Goal: Information Seeking & Learning: Check status

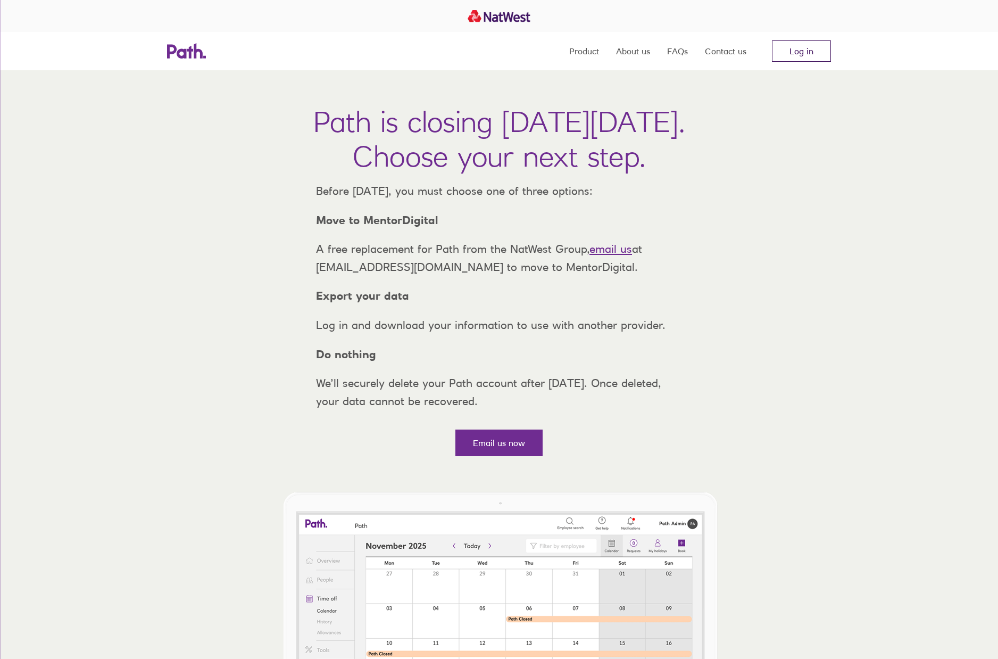
click at [802, 51] on link "Log in" at bounding box center [801, 50] width 59 height 21
click at [803, 52] on link "Log in" at bounding box center [801, 50] width 59 height 21
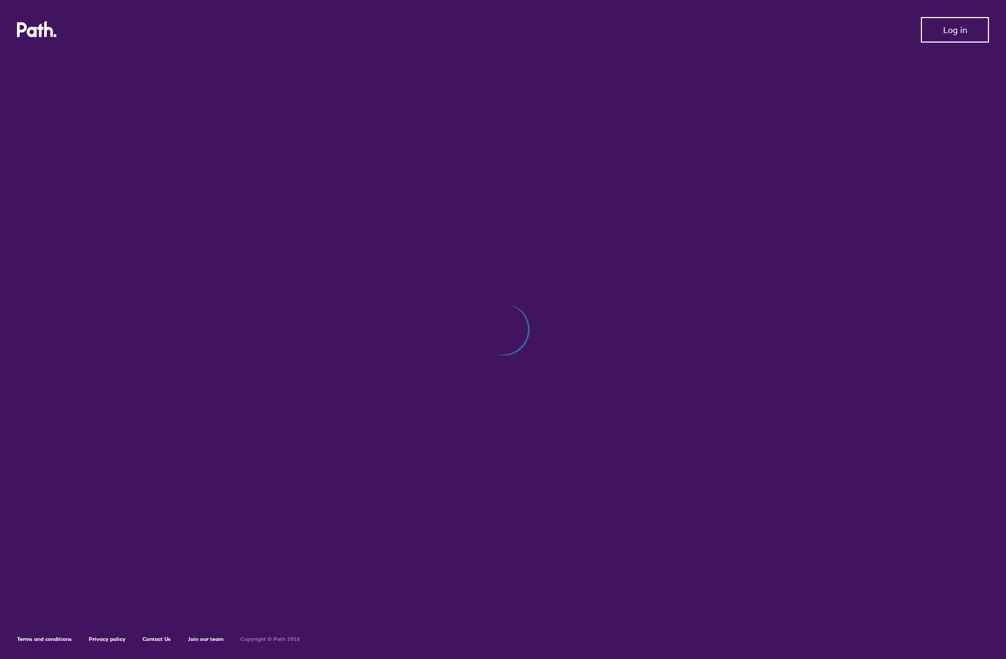
click at [950, 32] on span "Log in" at bounding box center [955, 30] width 24 height 10
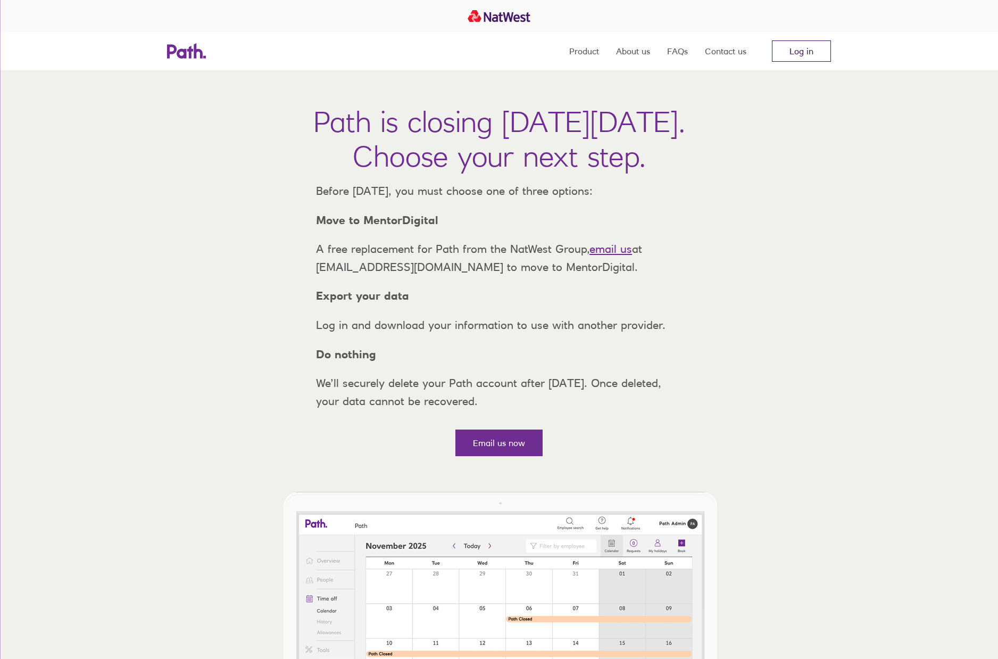
click at [799, 52] on link "Log in" at bounding box center [801, 50] width 59 height 21
click at [794, 55] on link "Log in" at bounding box center [801, 50] width 59 height 21
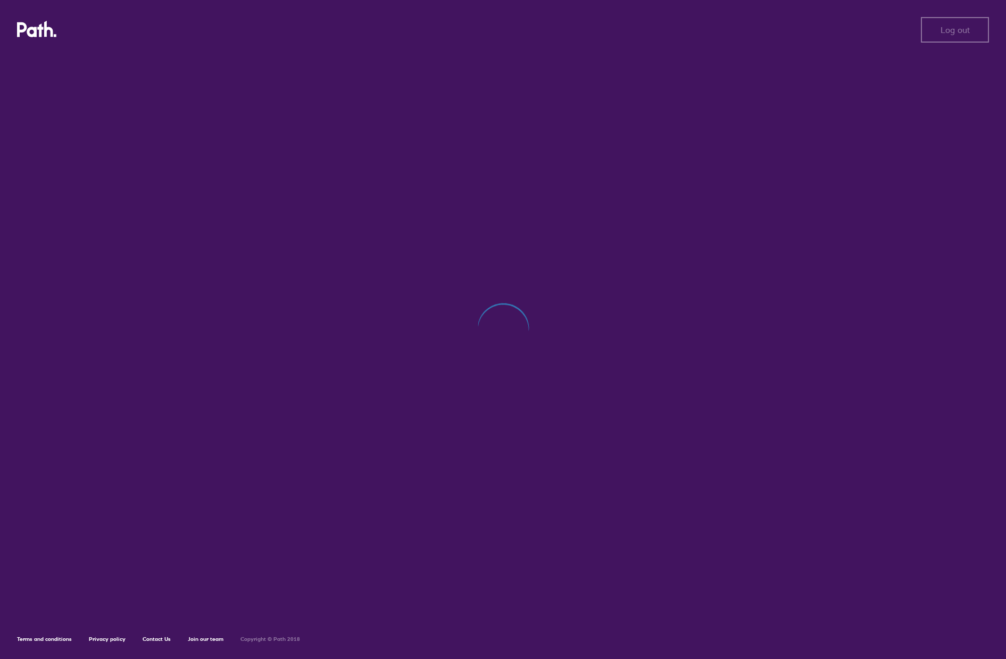
click at [161, 641] on link "Contact Us" at bounding box center [157, 638] width 28 height 7
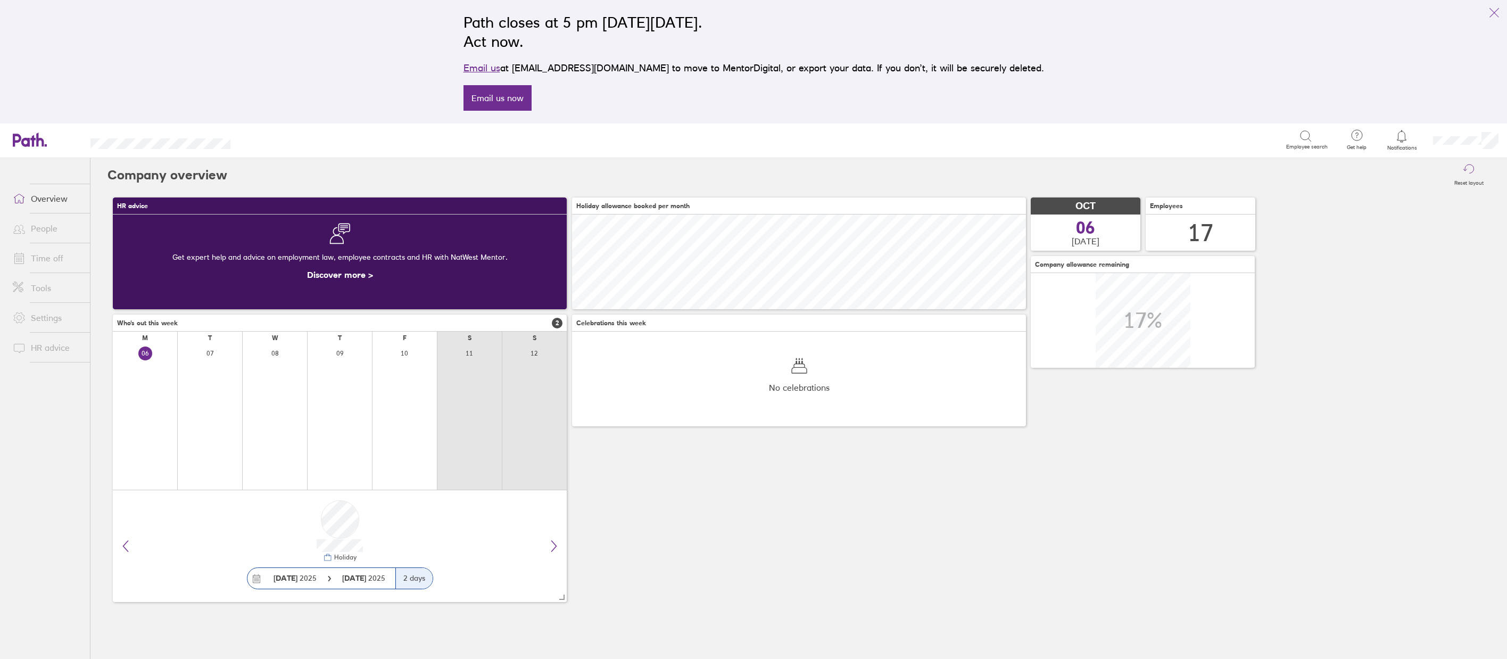
scroll to position [95, 454]
click at [45, 260] on link "Time off" at bounding box center [47, 257] width 86 height 21
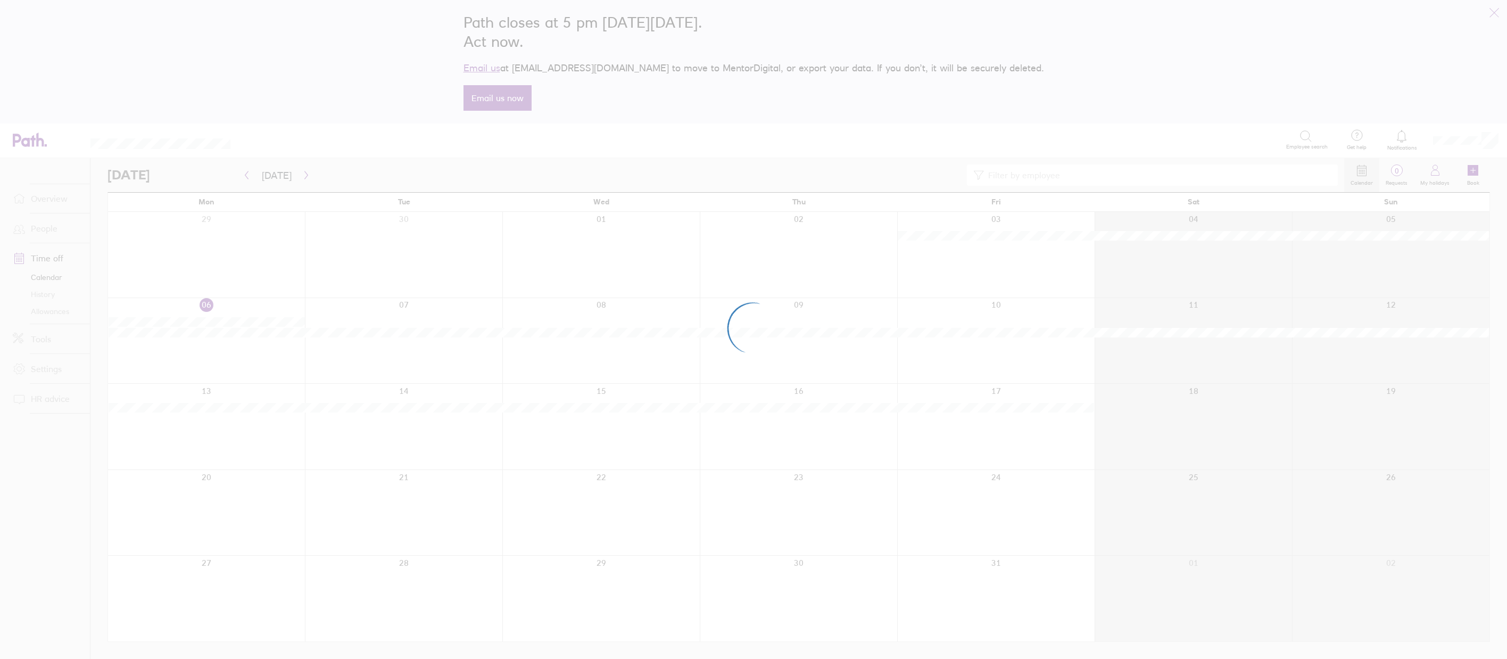
click at [48, 232] on div at bounding box center [753, 329] width 1507 height 659
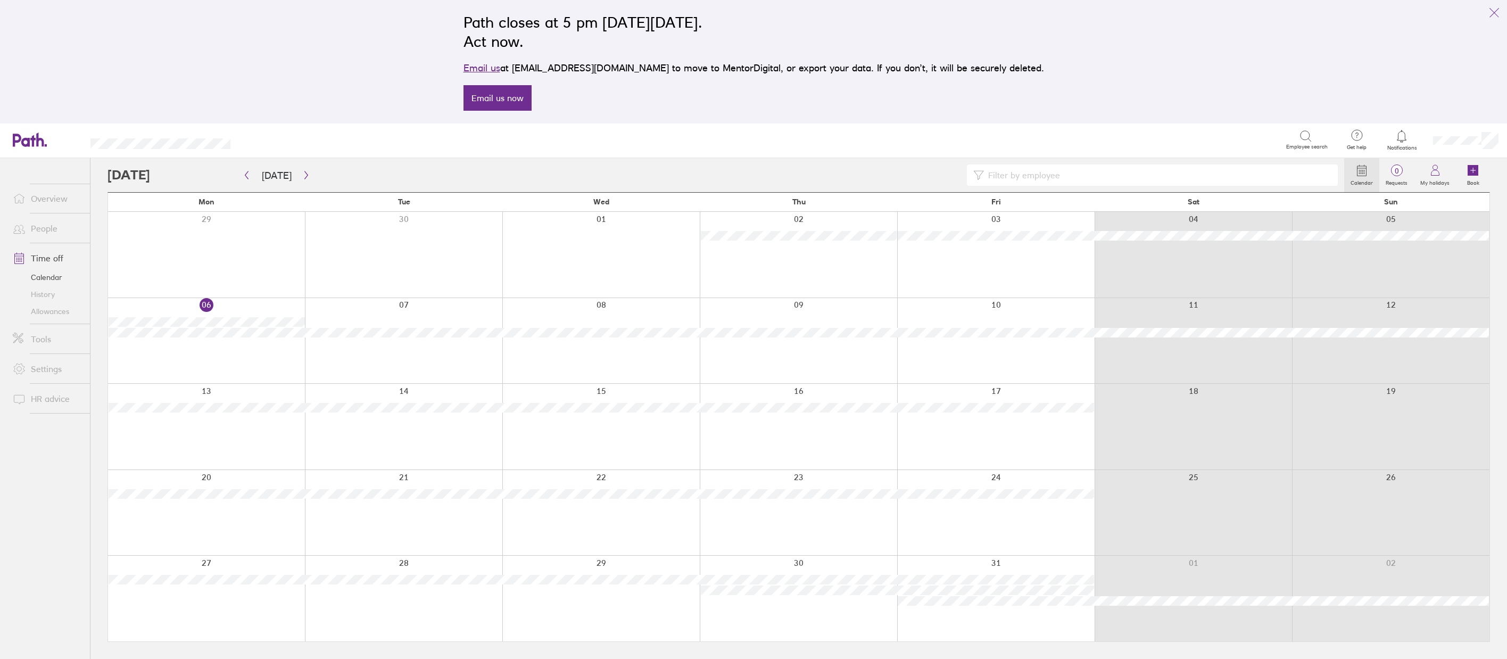
click at [39, 342] on link "Tools" at bounding box center [47, 338] width 86 height 21
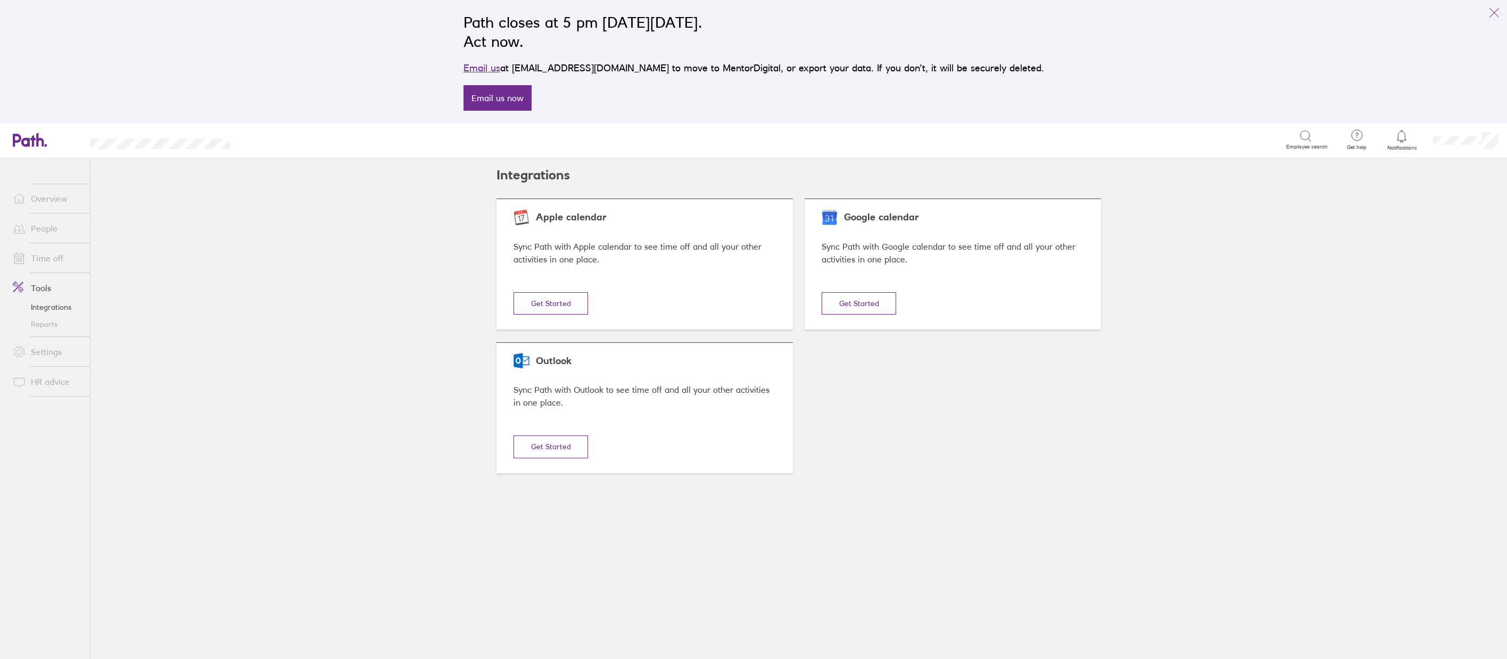
click at [55, 204] on link "Overview" at bounding box center [47, 198] width 86 height 21
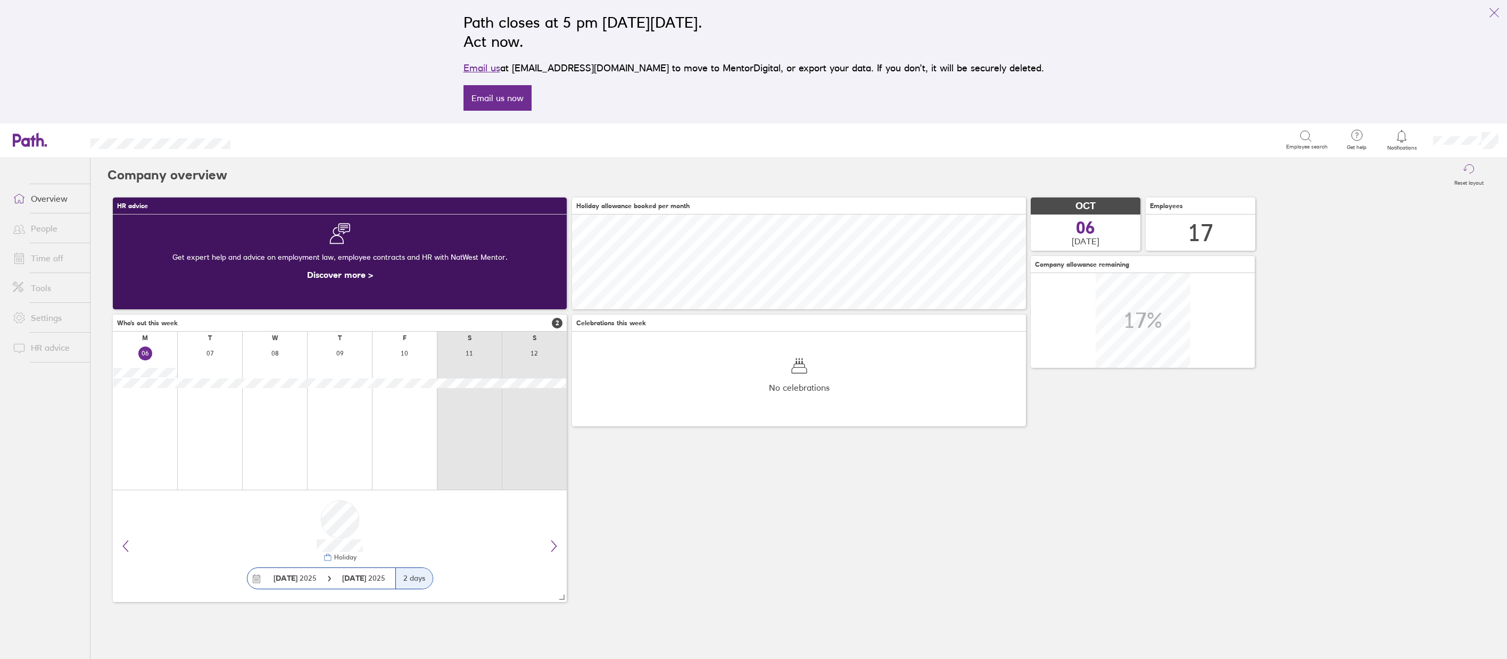
scroll to position [95, 454]
click at [55, 231] on link "People" at bounding box center [47, 228] width 86 height 21
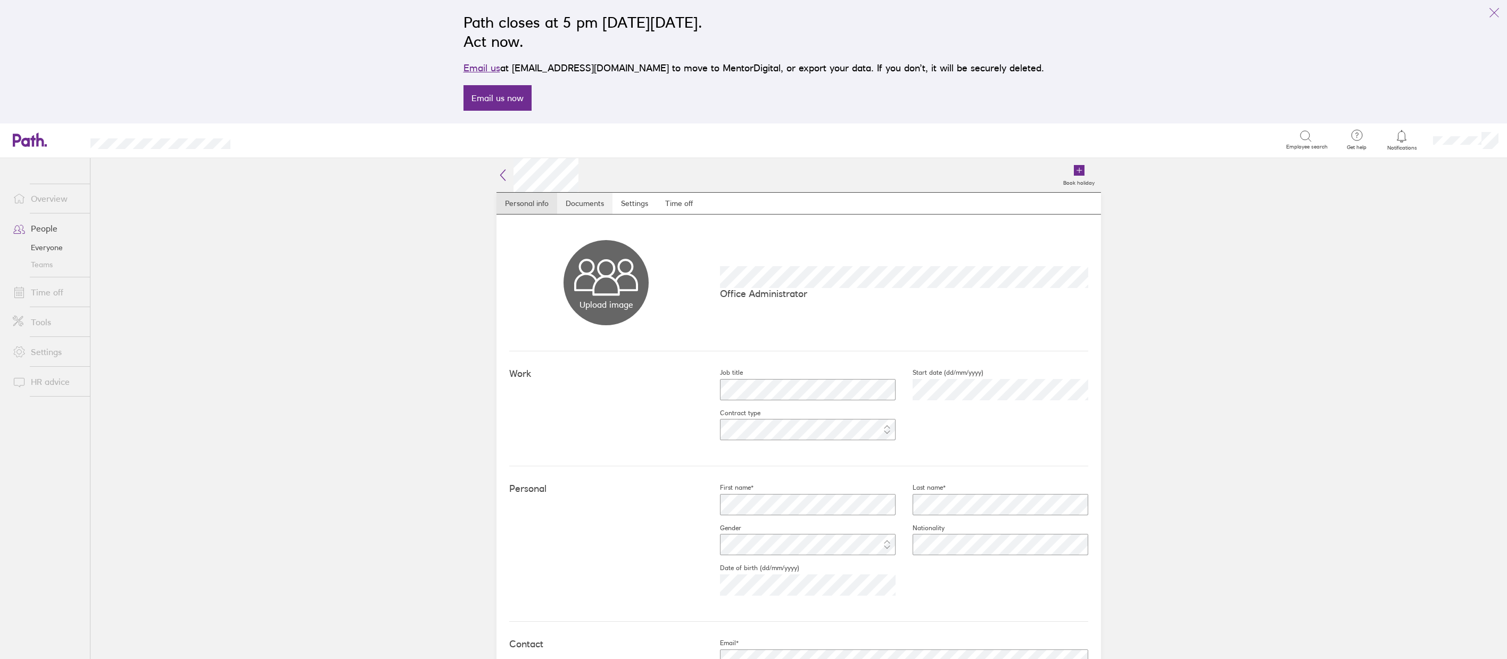
click at [585, 205] on link "Documents" at bounding box center [584, 203] width 55 height 21
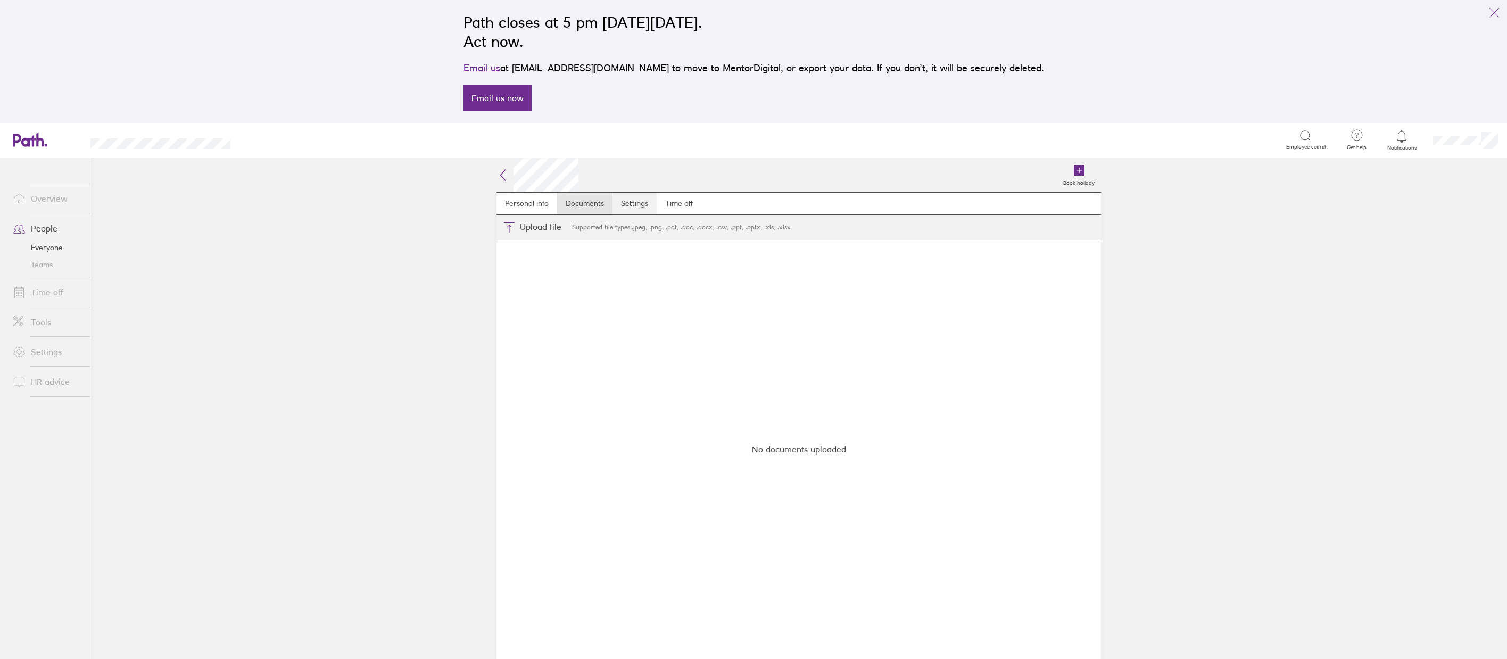
click at [628, 203] on link "Settings" at bounding box center [634, 203] width 44 height 21
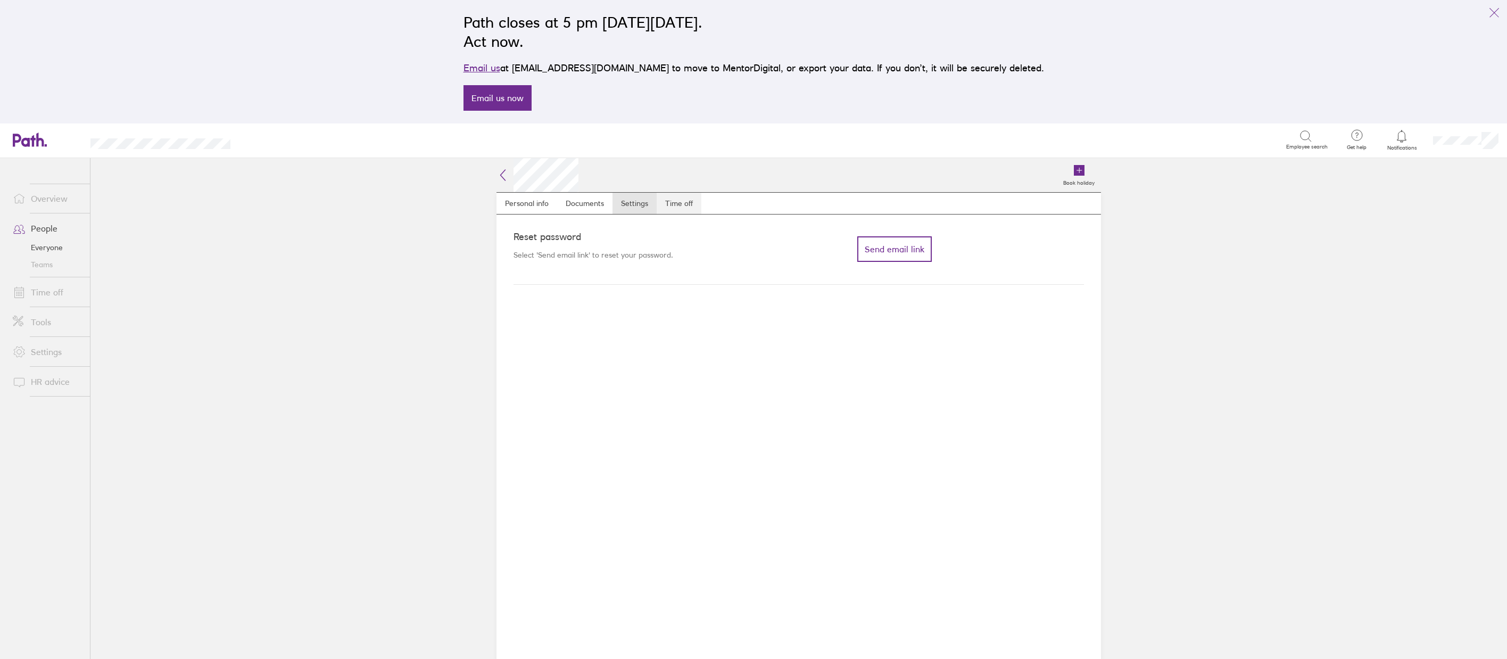
click at [676, 204] on link "Time off" at bounding box center [678, 203] width 45 height 21
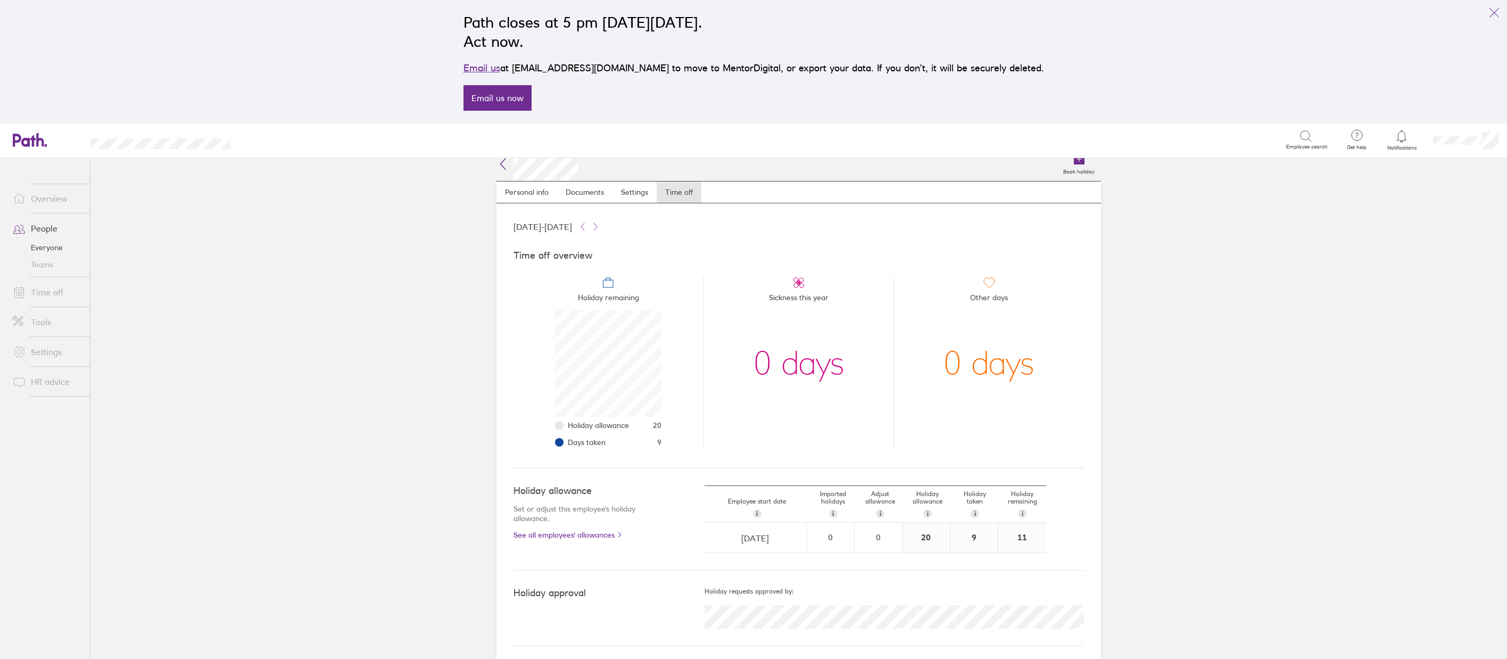
scroll to position [14, 0]
click at [48, 248] on link "Everyone" at bounding box center [47, 247] width 86 height 17
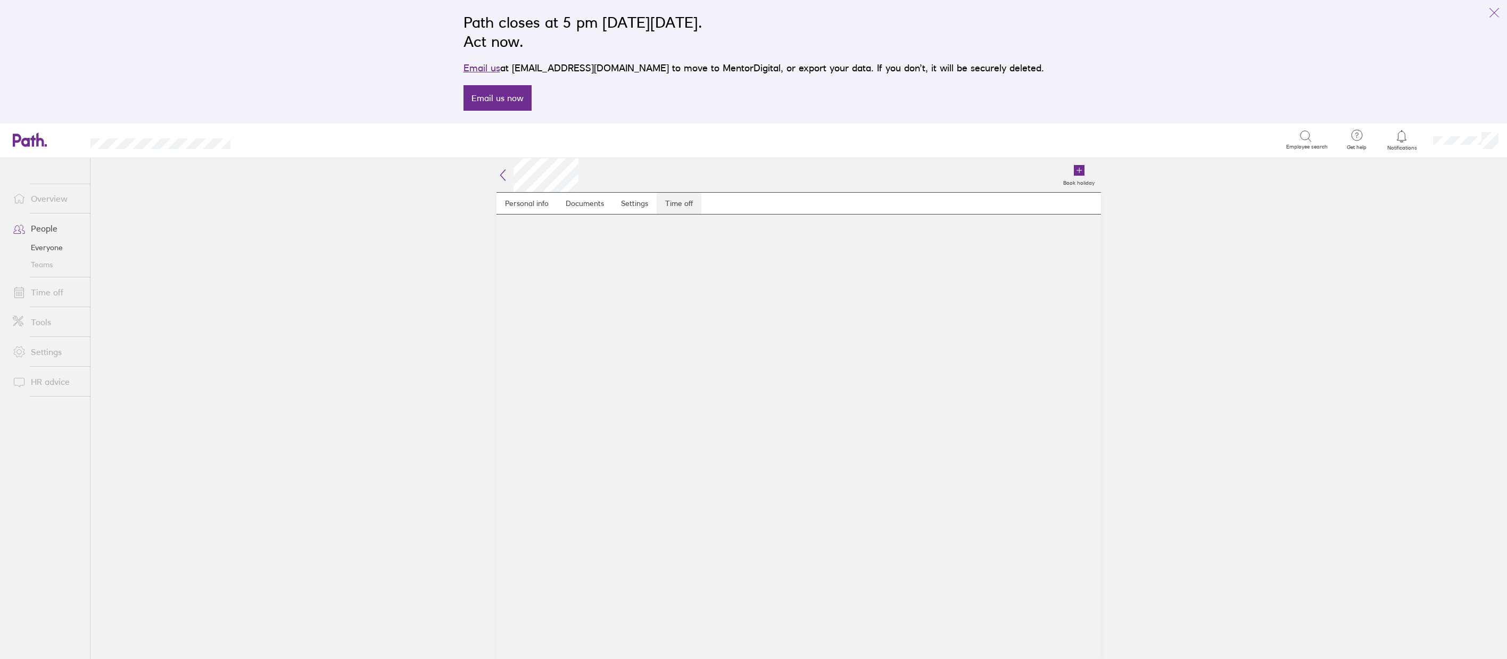
click at [680, 203] on link "Time off" at bounding box center [678, 203] width 45 height 21
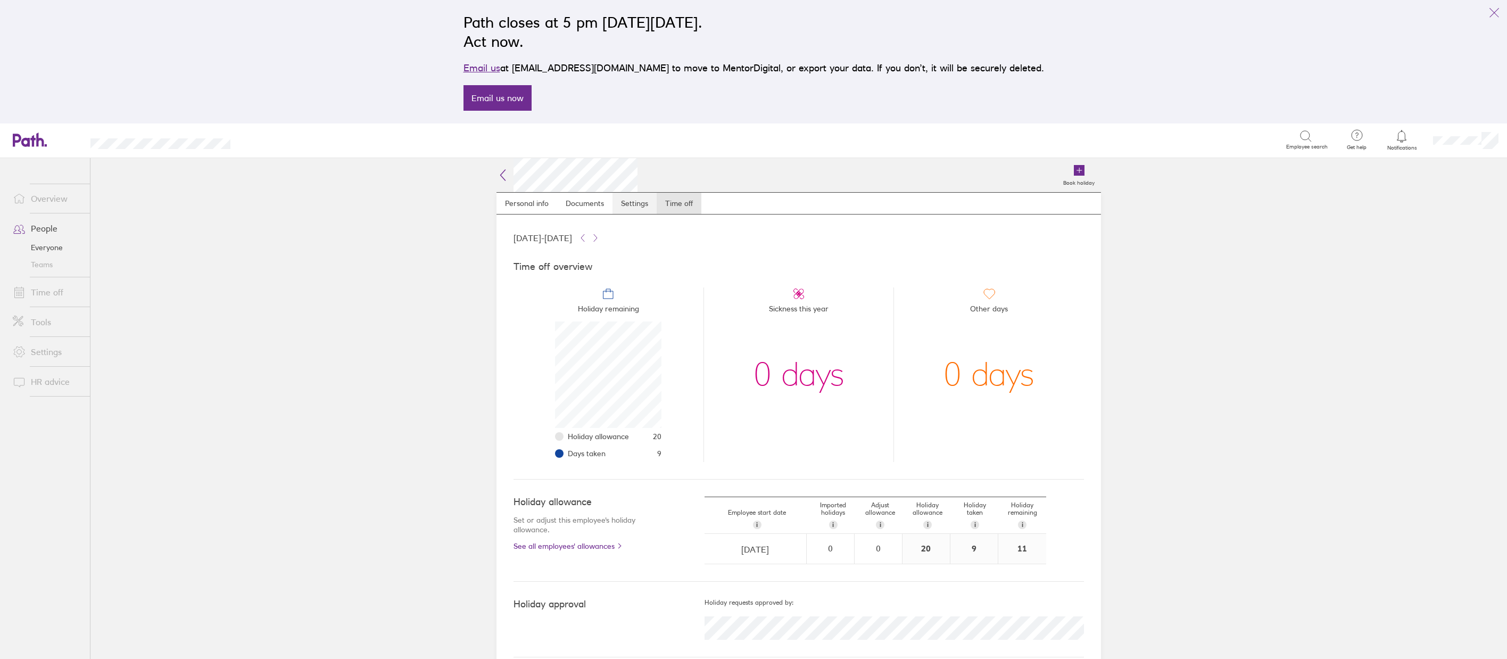
scroll to position [106, 106]
click at [45, 250] on link "Everyone" at bounding box center [47, 247] width 86 height 17
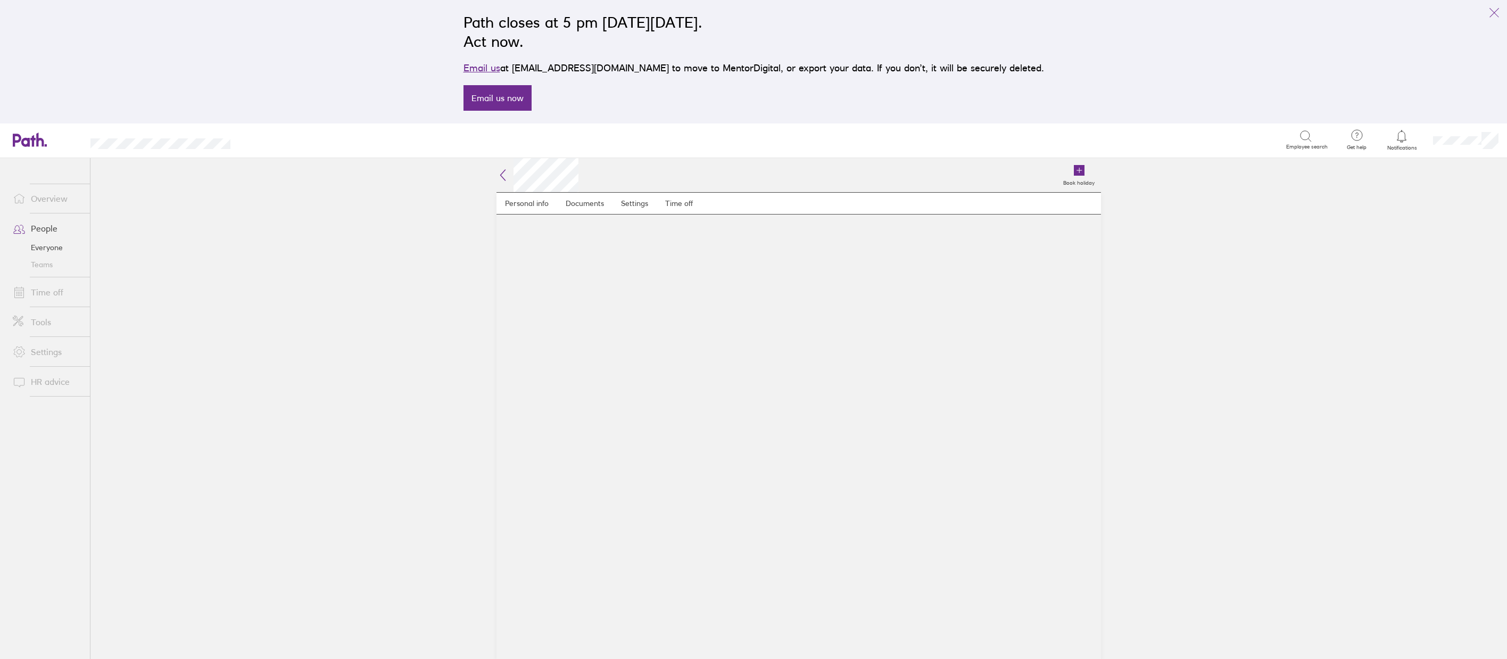
click at [502, 177] on icon at bounding box center [503, 175] width 5 height 11
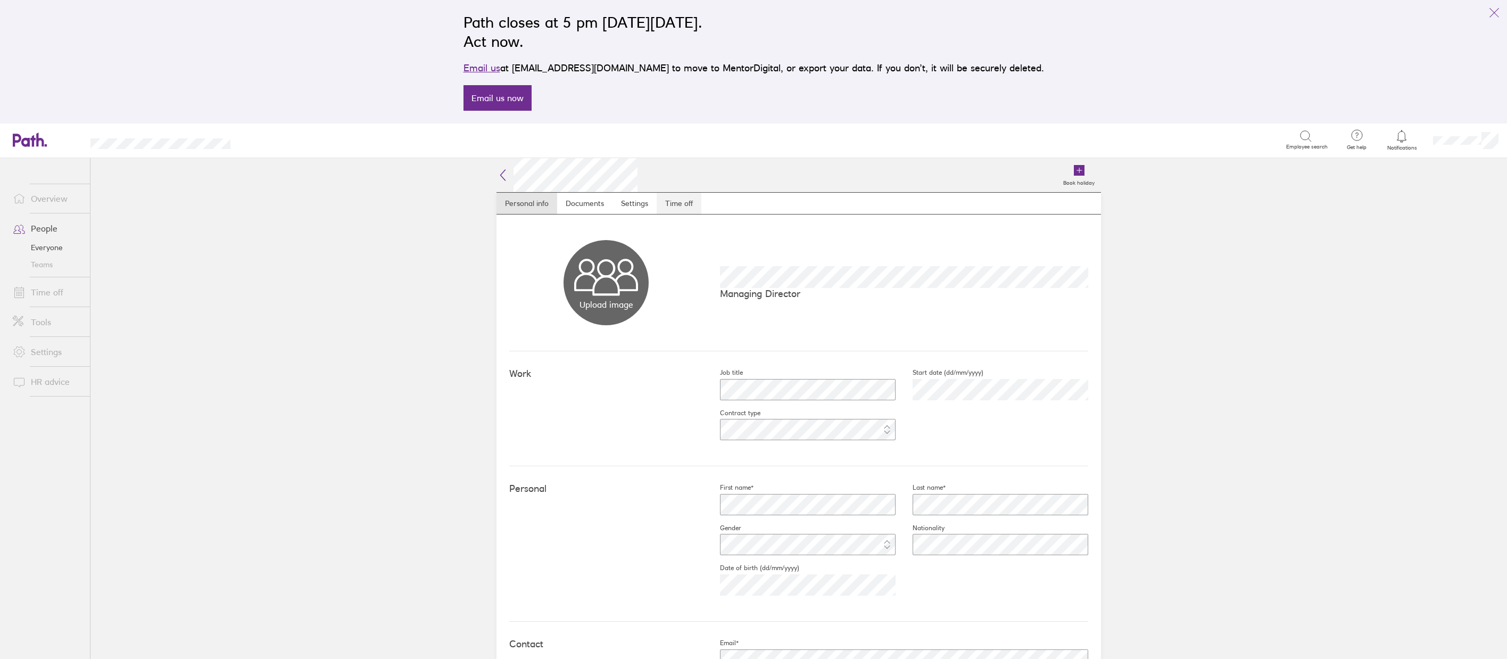
click at [677, 202] on link "Time off" at bounding box center [678, 203] width 45 height 21
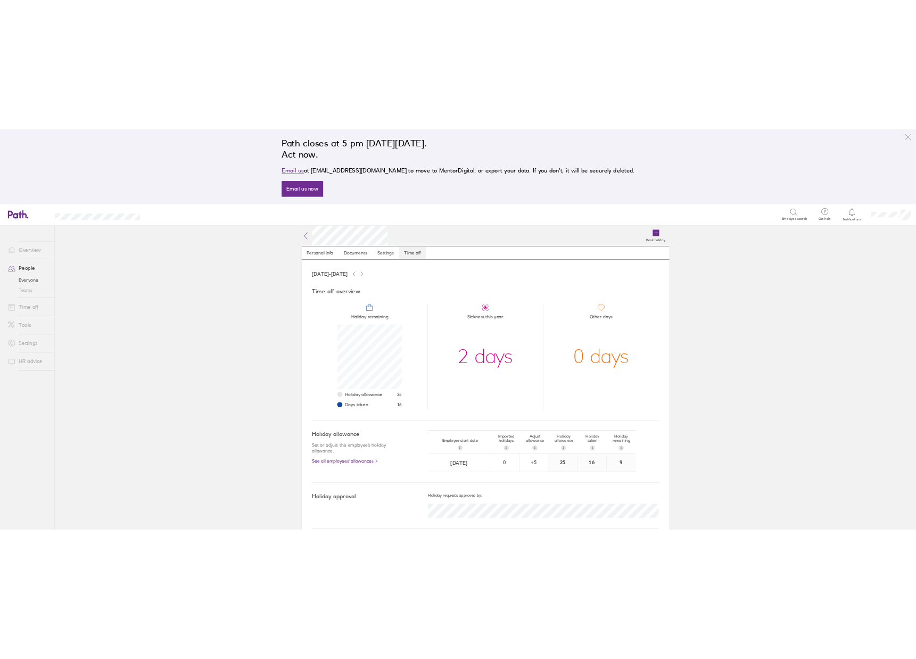
scroll to position [106, 106]
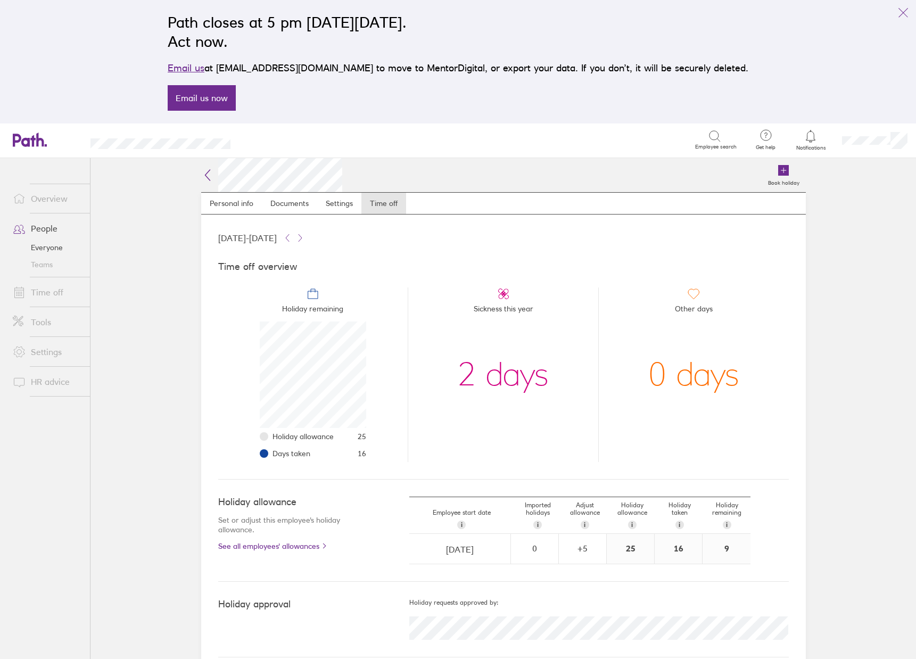
click at [205, 174] on icon at bounding box center [207, 175] width 5 height 11
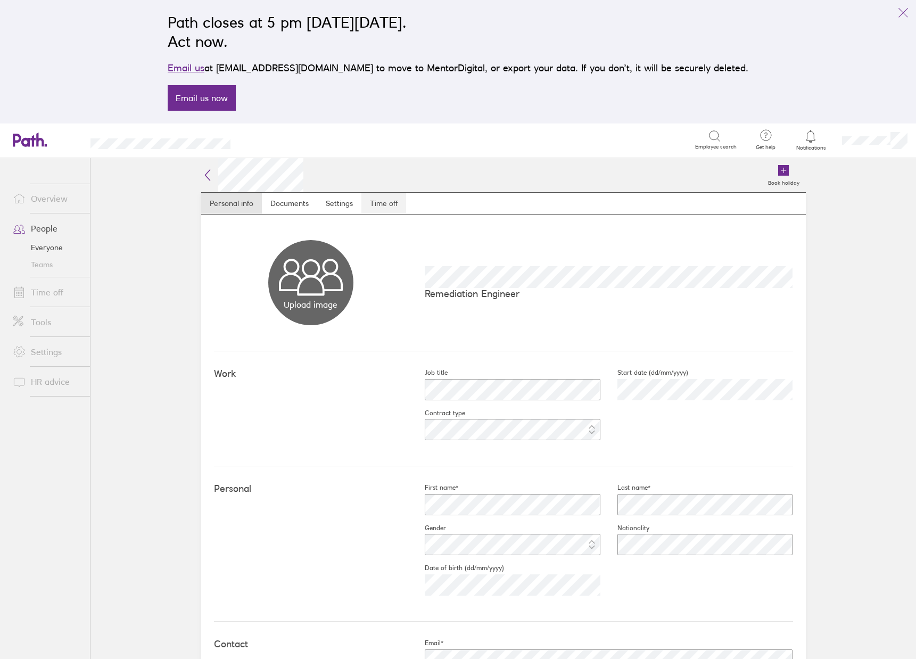
click at [373, 204] on link "Time off" at bounding box center [383, 203] width 45 height 21
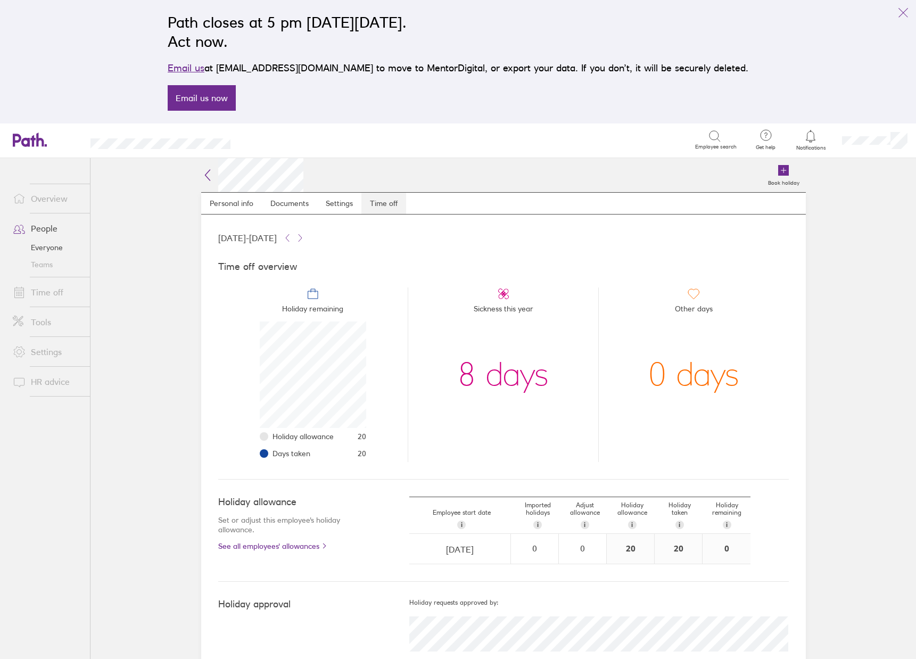
scroll to position [106, 106]
click at [205, 176] on icon at bounding box center [207, 175] width 13 height 13
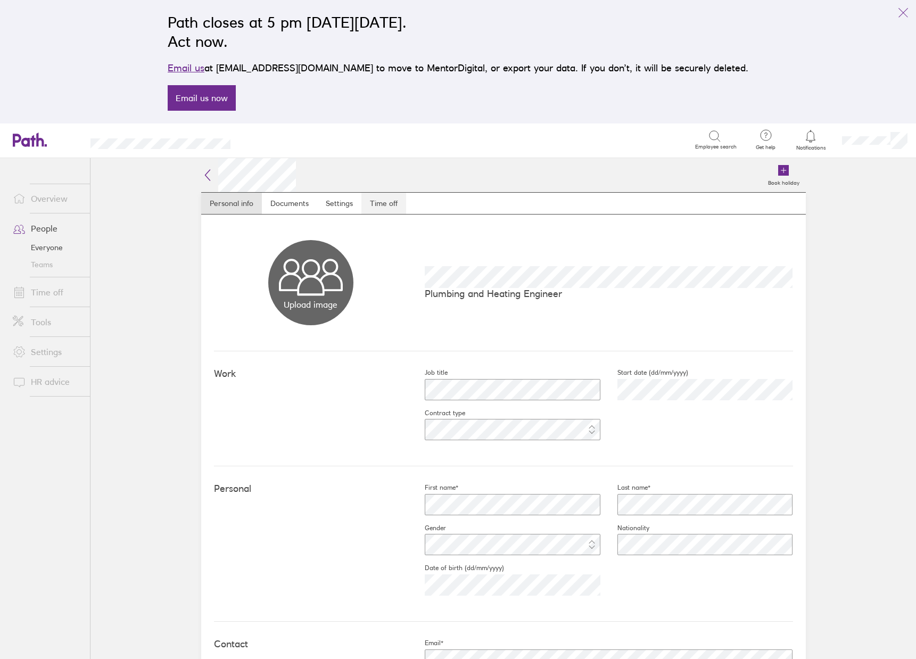
click at [377, 204] on link "Time off" at bounding box center [383, 203] width 45 height 21
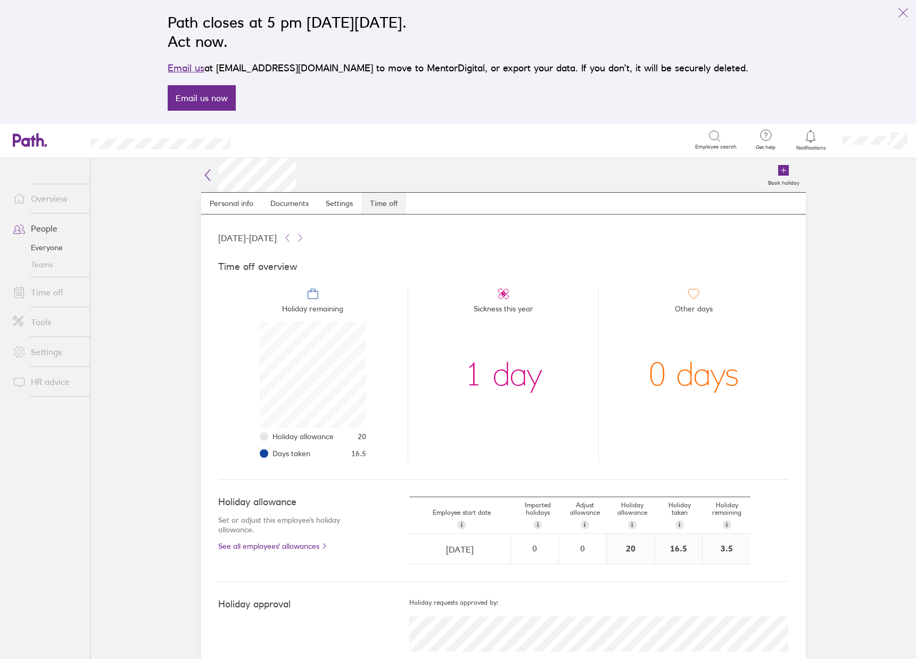
scroll to position [106, 106]
click at [202, 175] on icon at bounding box center [207, 175] width 13 height 13
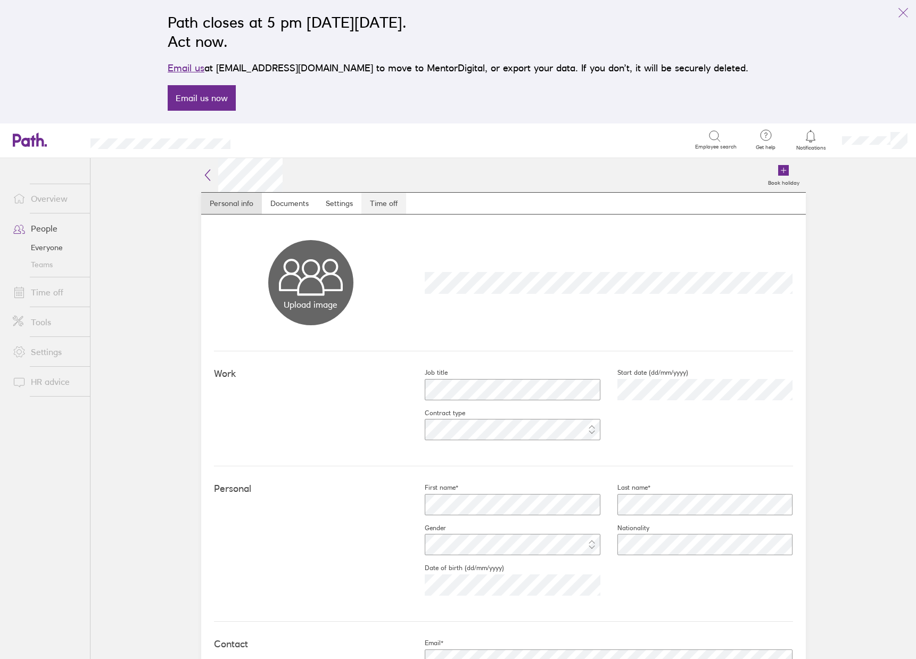
click at [380, 203] on link "Time off" at bounding box center [383, 203] width 45 height 21
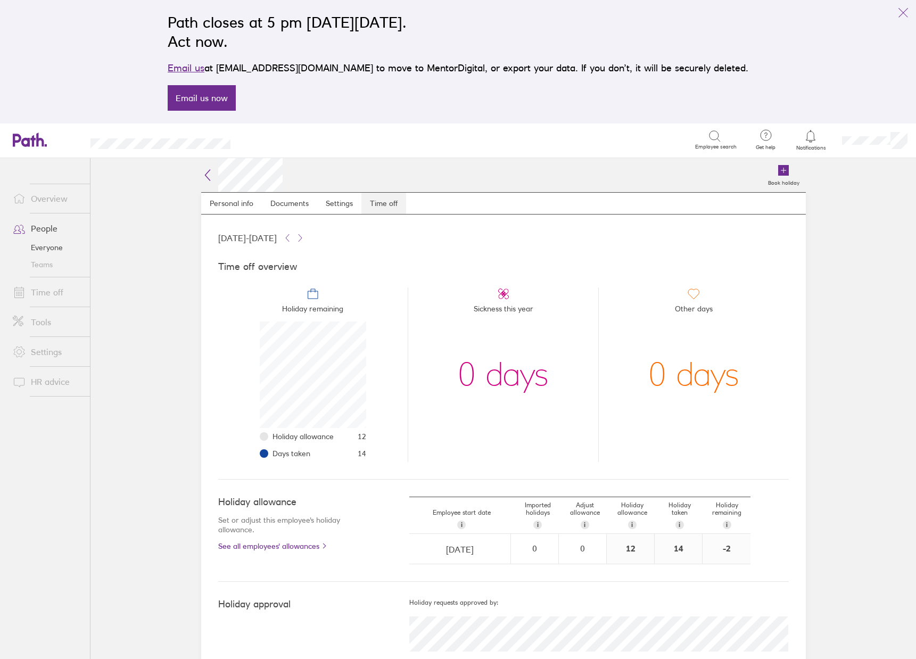
scroll to position [106, 106]
click at [203, 174] on icon at bounding box center [207, 175] width 13 height 13
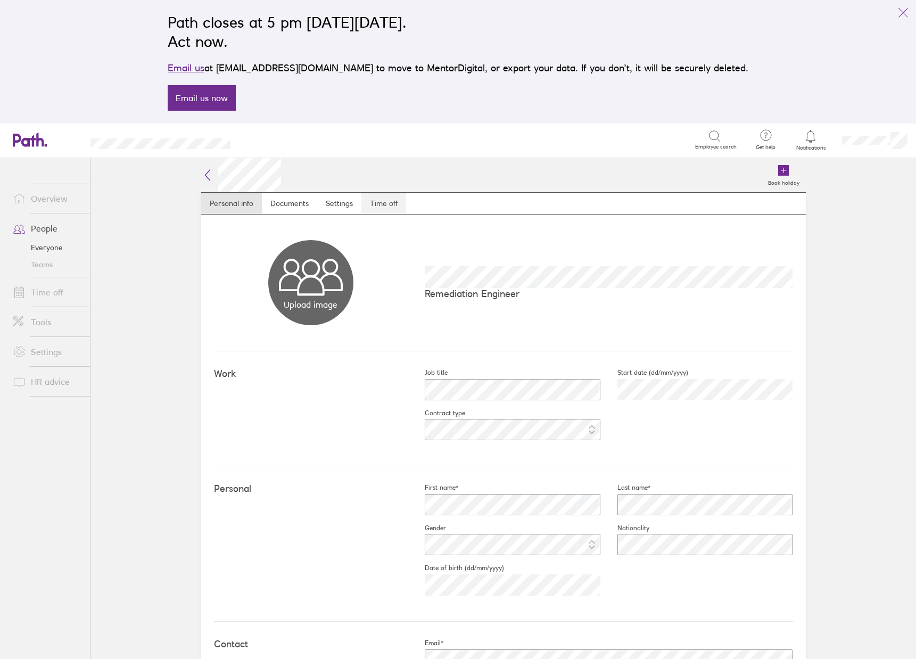
click at [382, 204] on link "Time off" at bounding box center [383, 203] width 45 height 21
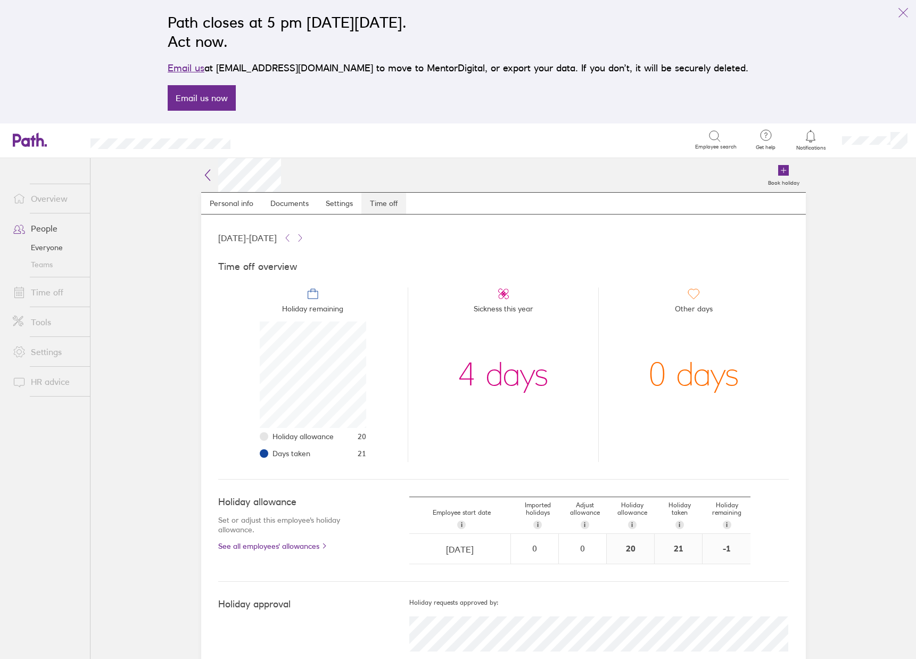
scroll to position [106, 106]
click at [204, 174] on icon at bounding box center [207, 175] width 13 height 13
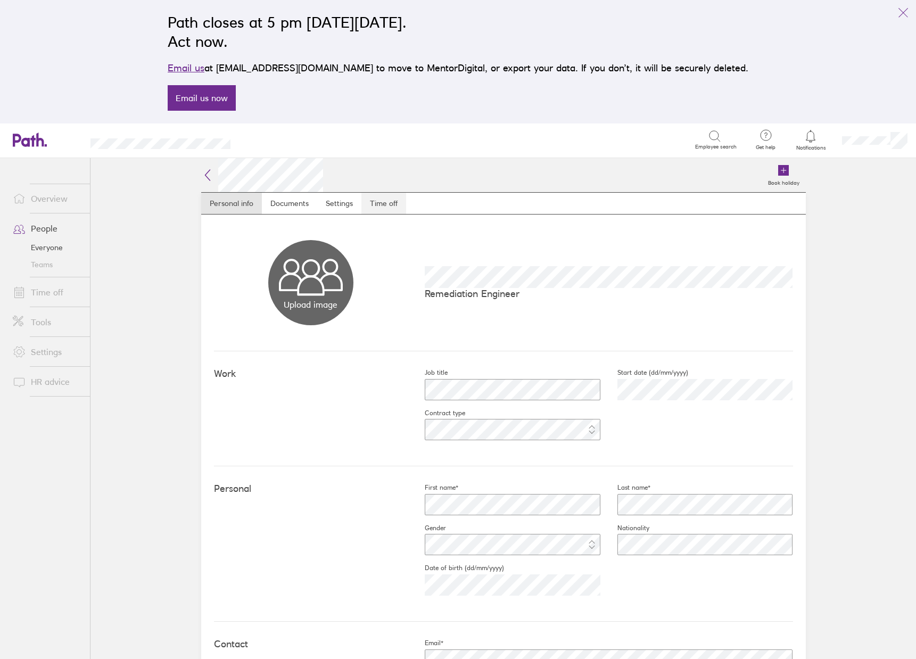
click at [372, 206] on link "Time off" at bounding box center [383, 203] width 45 height 21
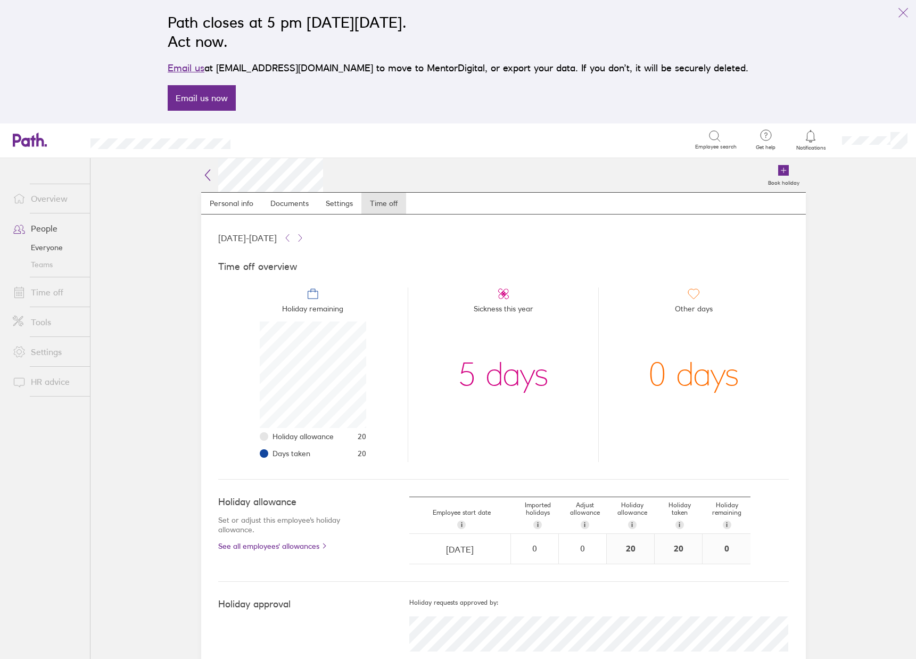
scroll to position [106, 106]
click at [205, 174] on icon at bounding box center [207, 175] width 5 height 11
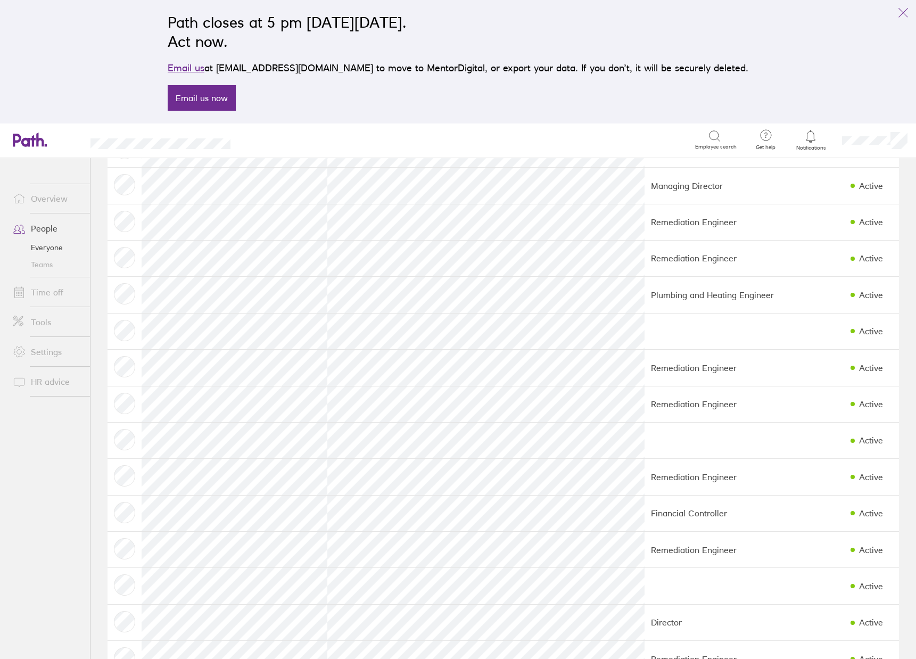
scroll to position [190, 0]
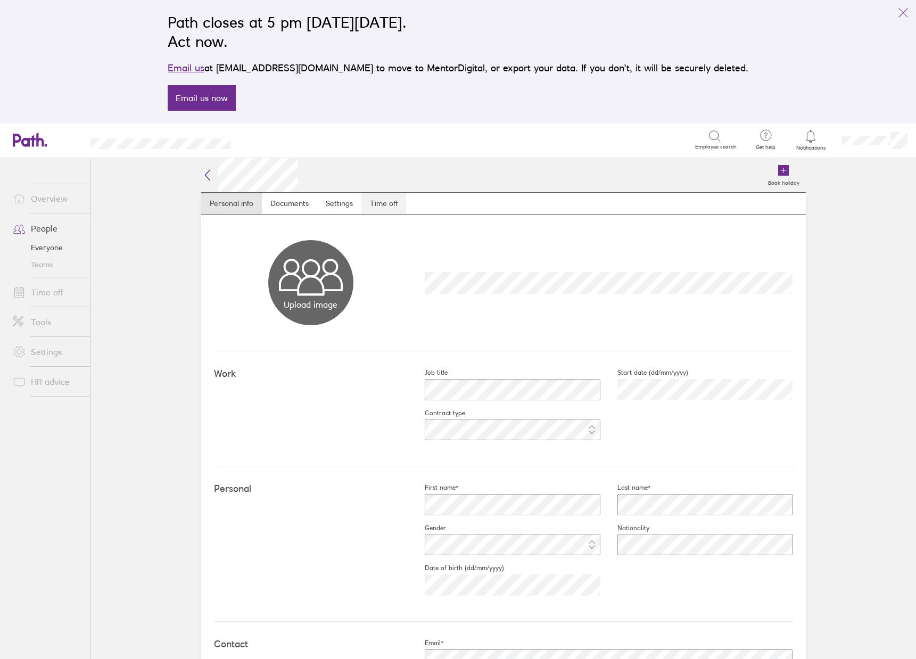
click at [383, 204] on link "Time off" at bounding box center [383, 203] width 45 height 21
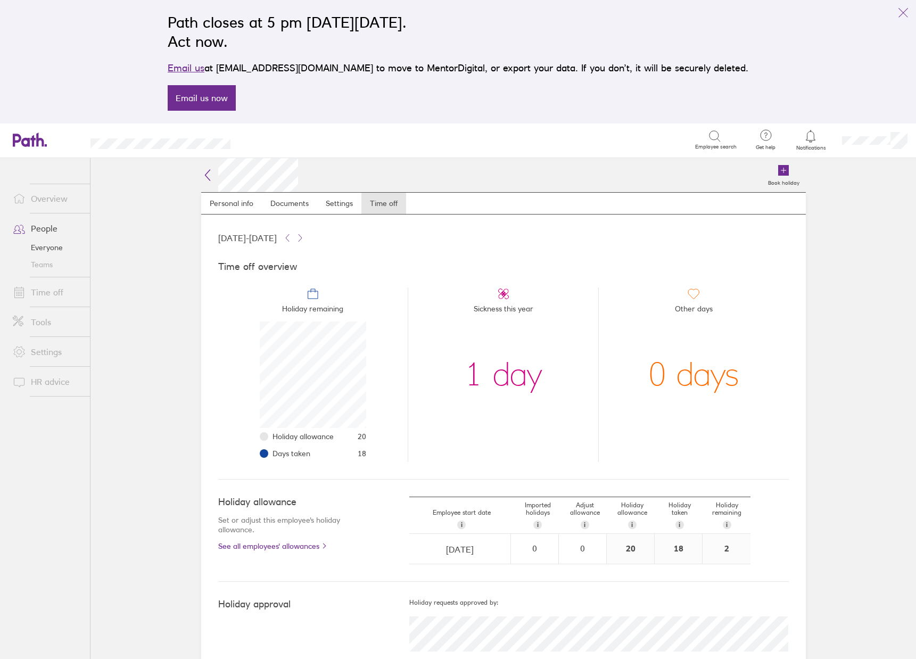
click at [203, 174] on icon at bounding box center [207, 175] width 13 height 13
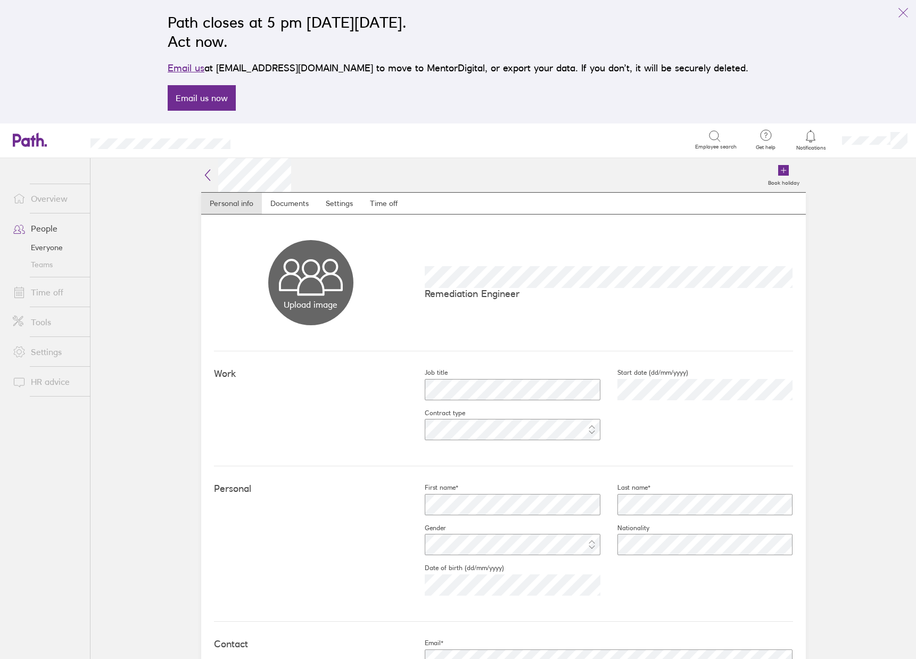
click at [382, 205] on link "Time off" at bounding box center [383, 203] width 45 height 21
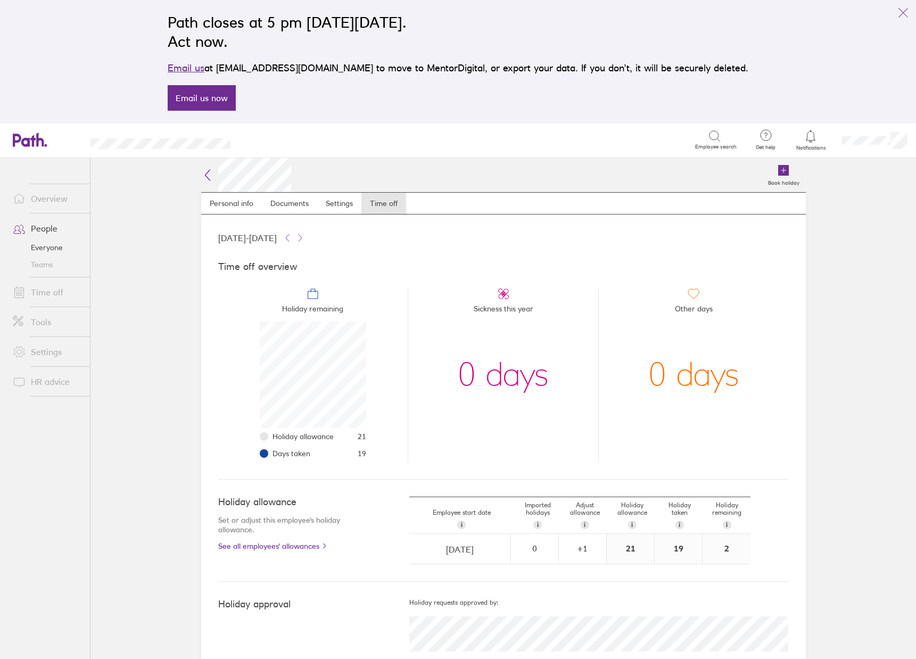
scroll to position [106, 106]
click at [201, 174] on icon at bounding box center [207, 175] width 13 height 13
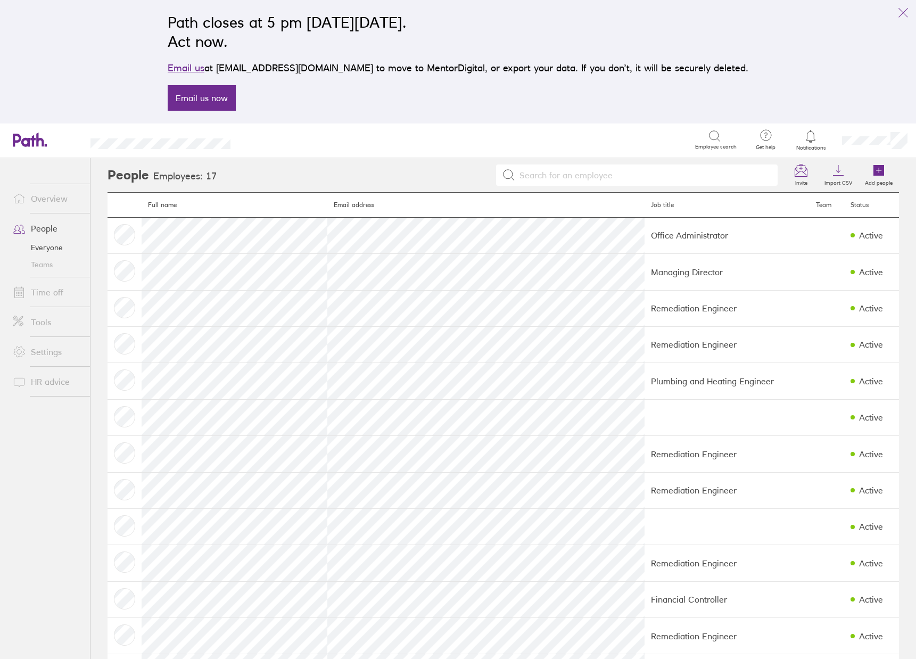
scroll to position [190, 0]
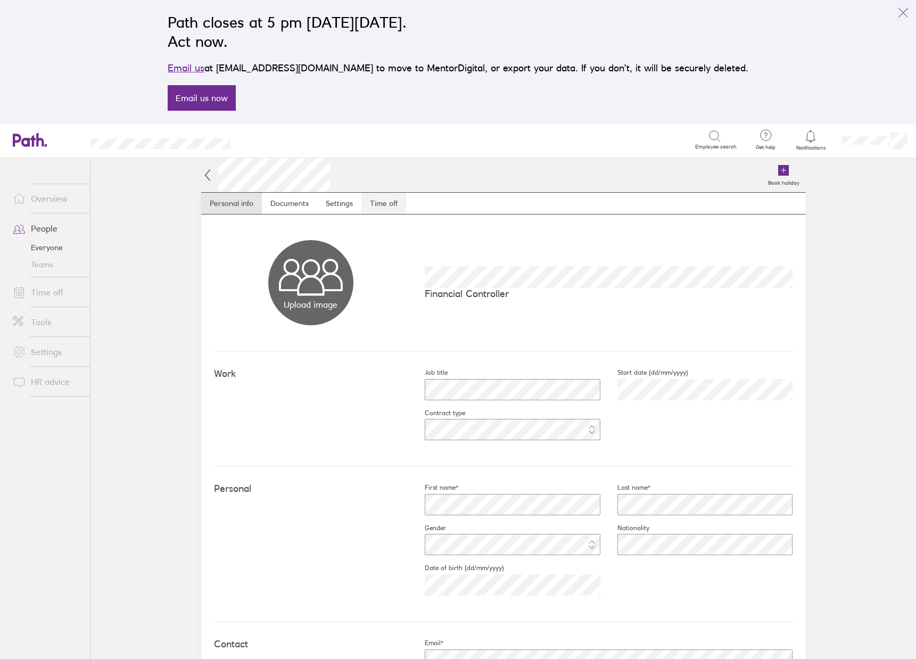
click at [372, 205] on link "Time off" at bounding box center [383, 203] width 45 height 21
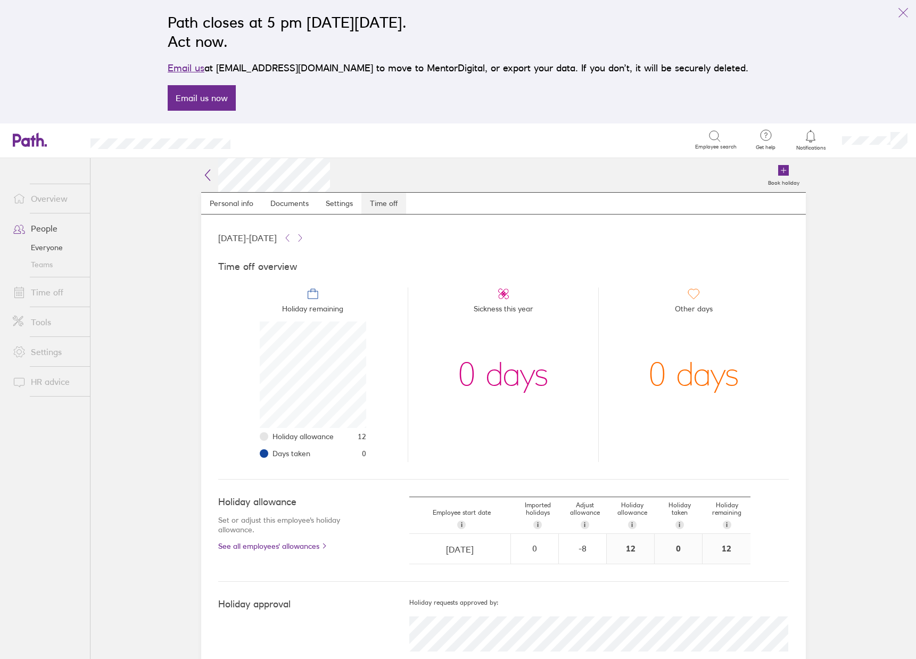
scroll to position [106, 106]
click at [204, 174] on icon at bounding box center [207, 175] width 13 height 13
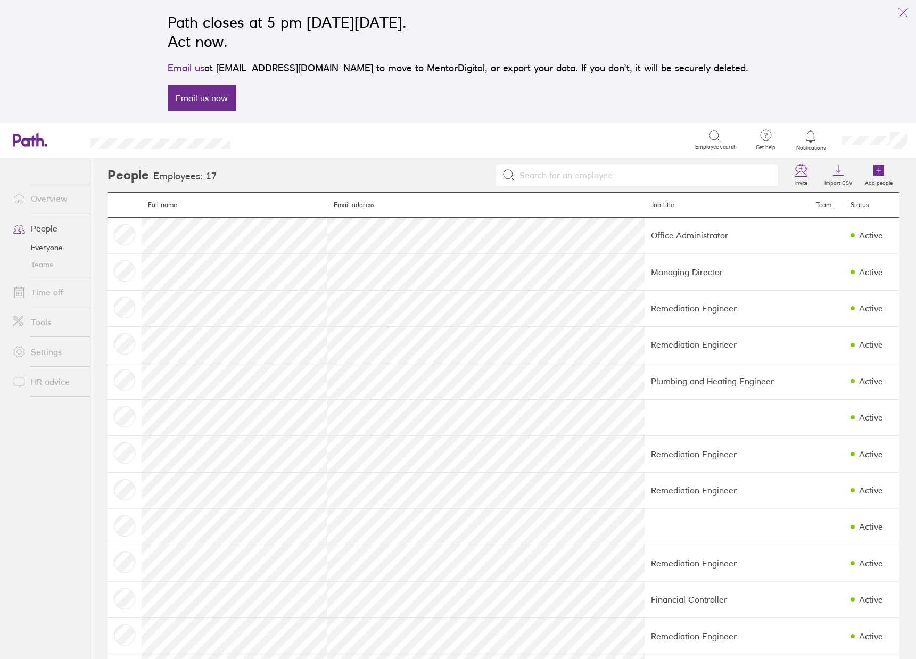
scroll to position [190, 0]
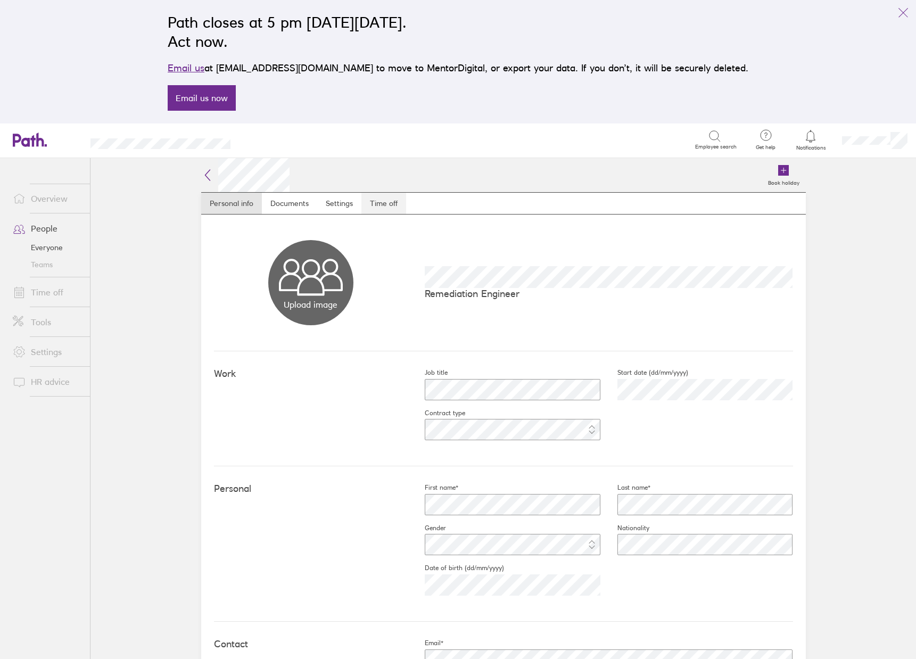
click at [386, 206] on link "Time off" at bounding box center [383, 203] width 45 height 21
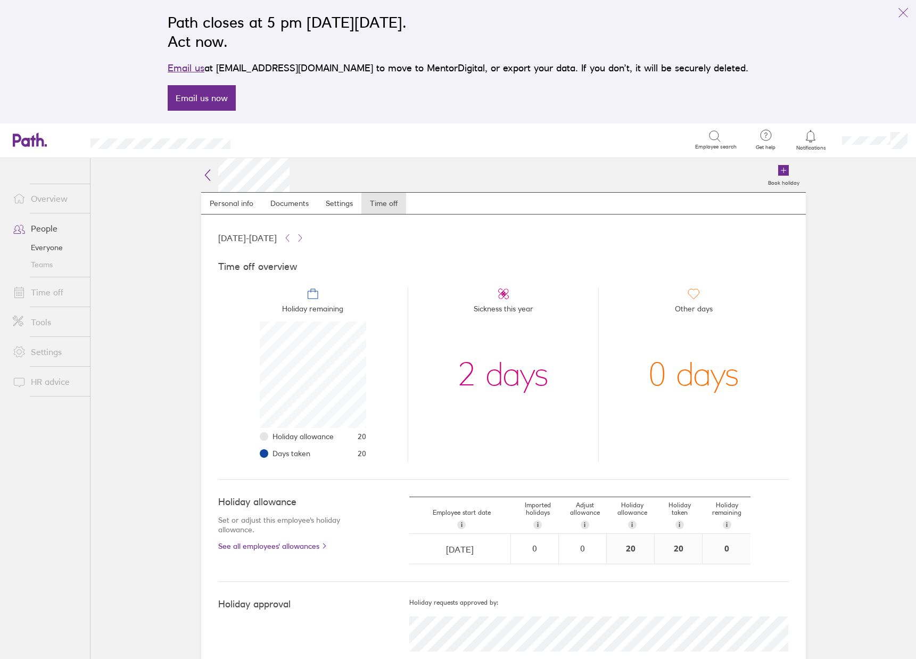
scroll to position [106, 106]
click at [202, 174] on icon at bounding box center [207, 175] width 13 height 13
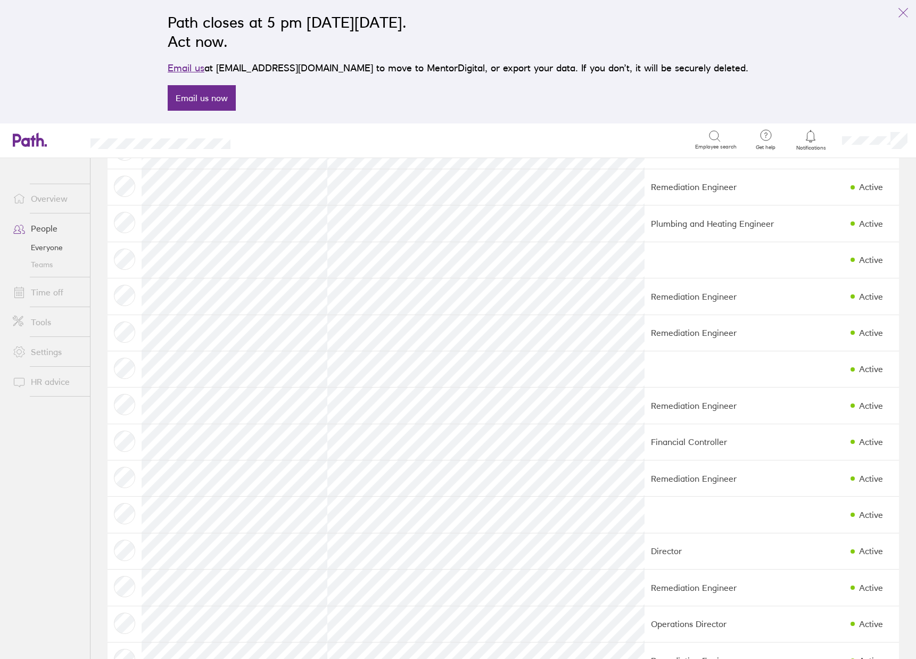
scroll to position [190, 0]
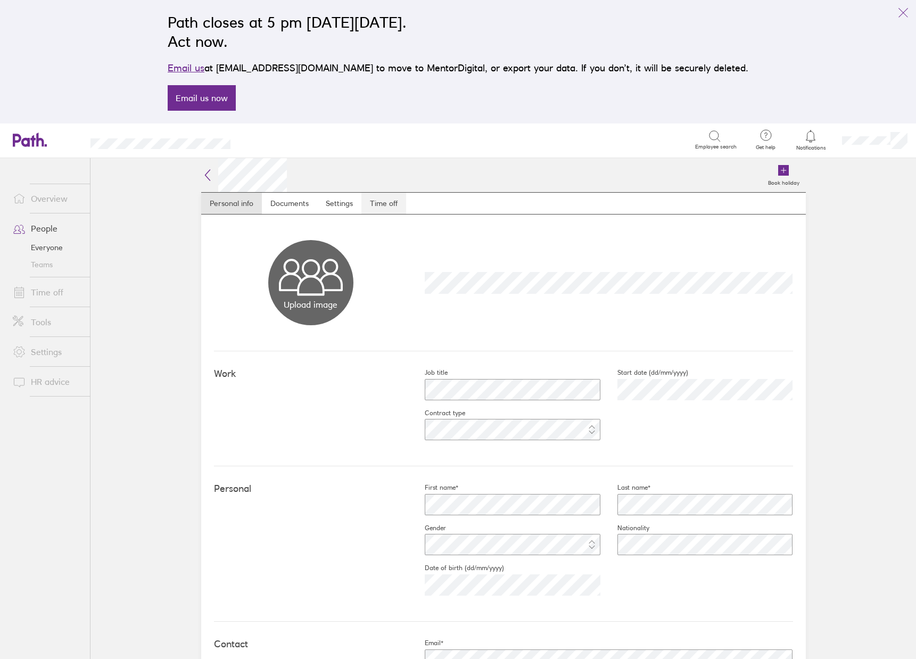
click at [382, 204] on link "Time off" at bounding box center [383, 203] width 45 height 21
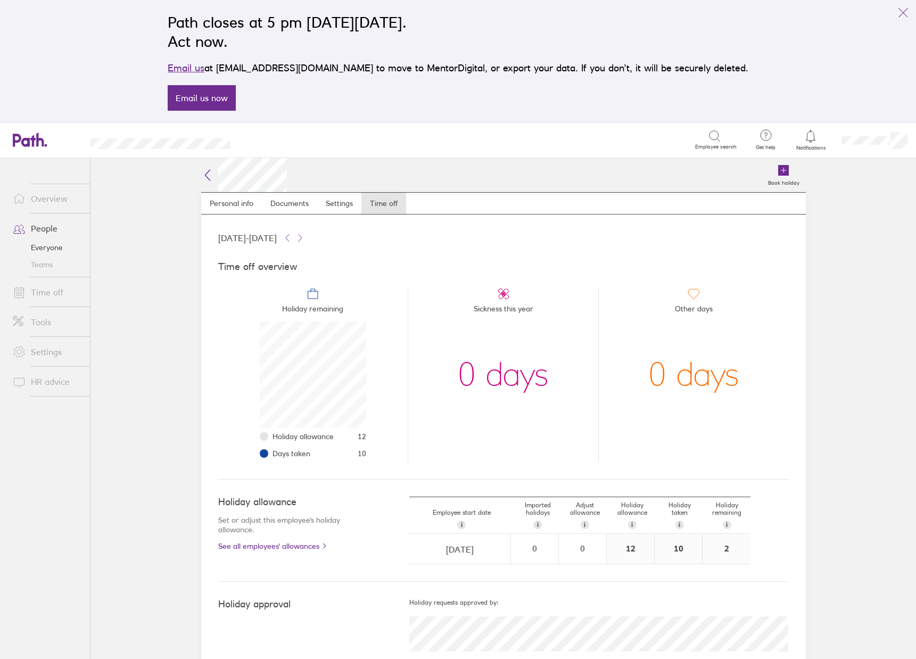
scroll to position [106, 106]
click at [202, 176] on icon at bounding box center [207, 175] width 13 height 13
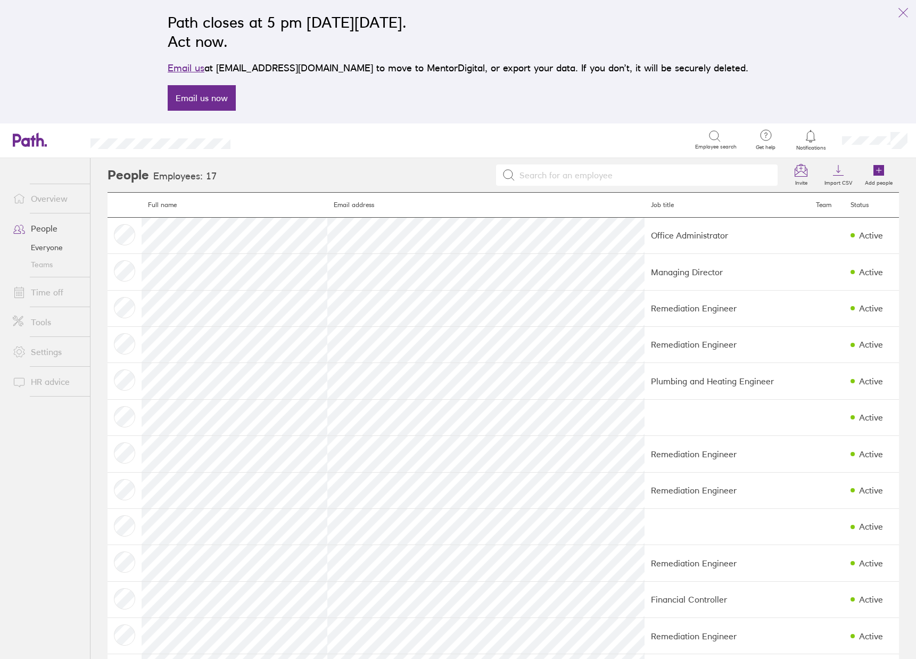
scroll to position [190, 0]
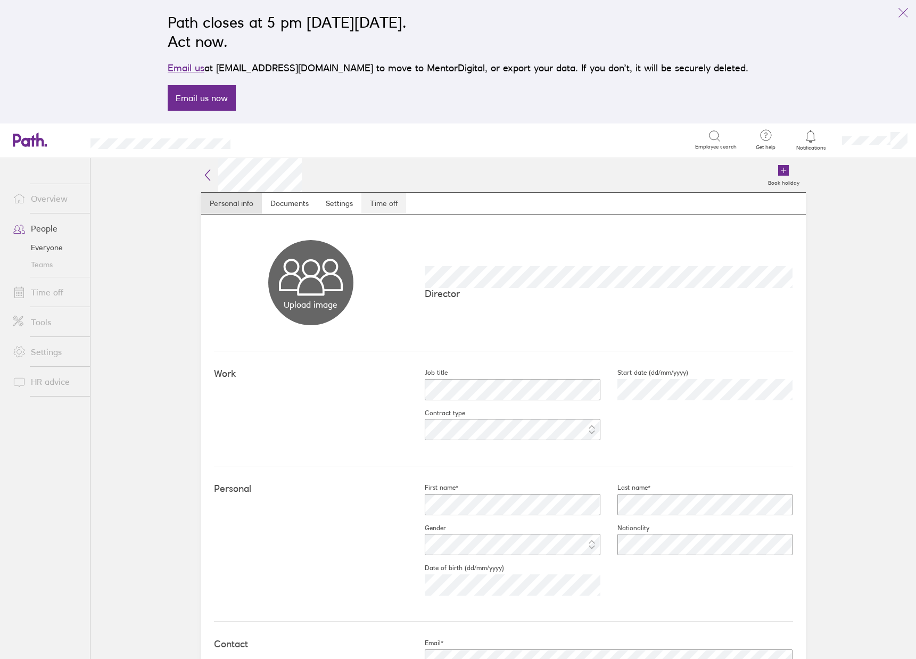
click at [382, 201] on link "Time off" at bounding box center [383, 203] width 45 height 21
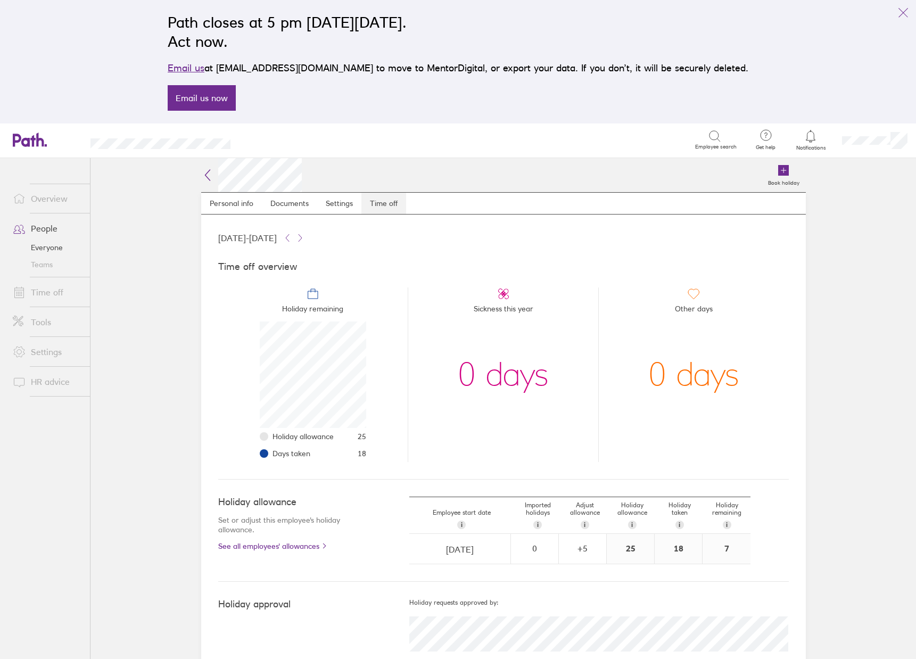
scroll to position [106, 106]
click at [202, 176] on icon at bounding box center [207, 175] width 13 height 13
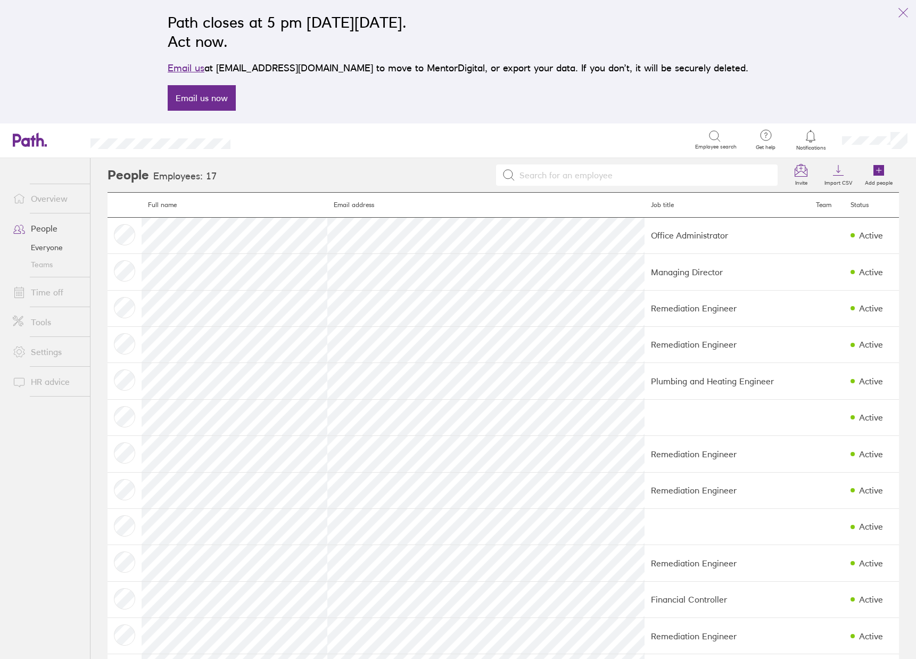
scroll to position [190, 0]
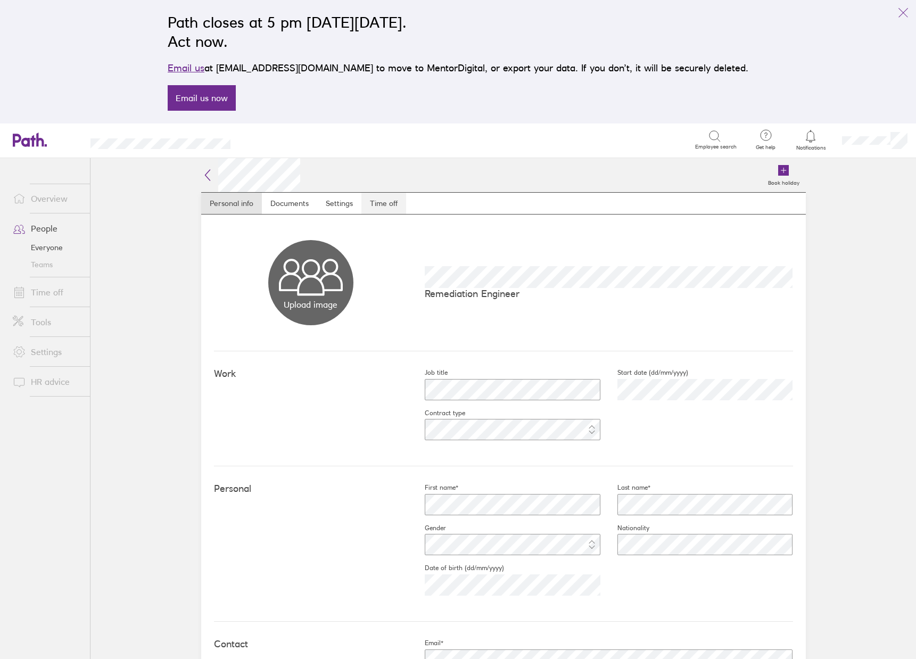
click at [390, 201] on link "Time off" at bounding box center [383, 203] width 45 height 21
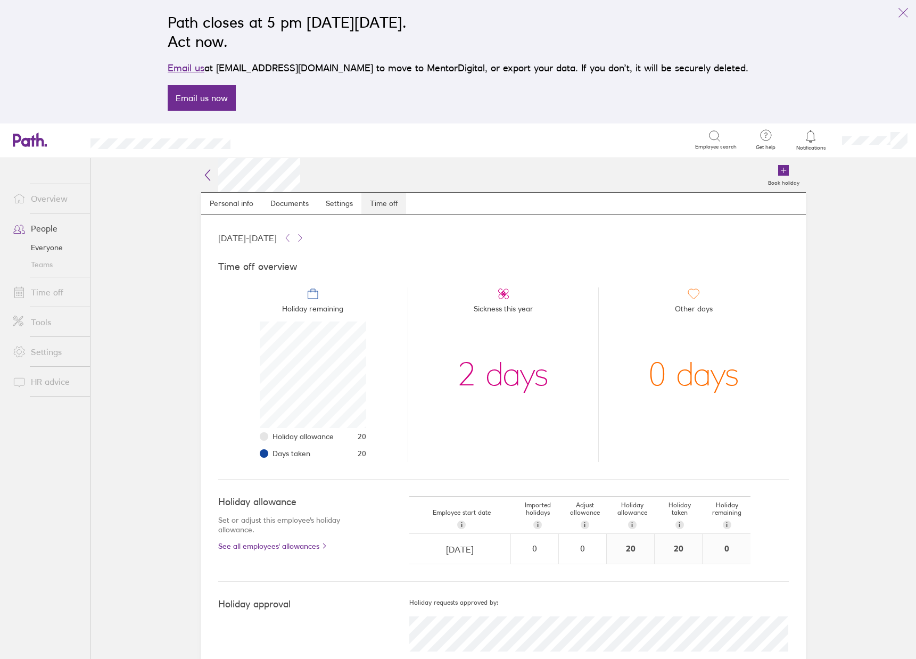
scroll to position [106, 106]
click at [205, 176] on icon at bounding box center [207, 175] width 5 height 11
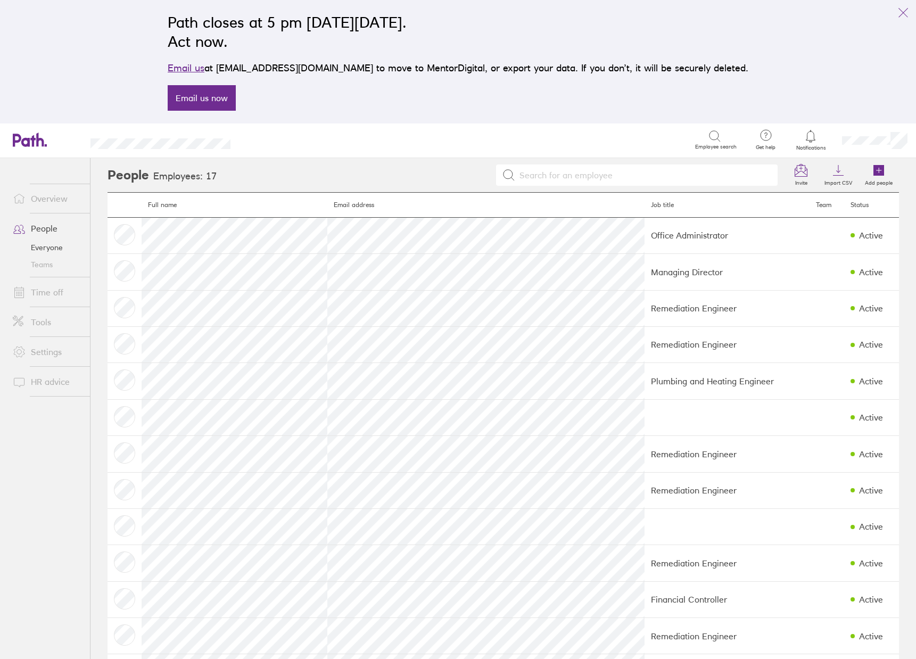
scroll to position [190, 0]
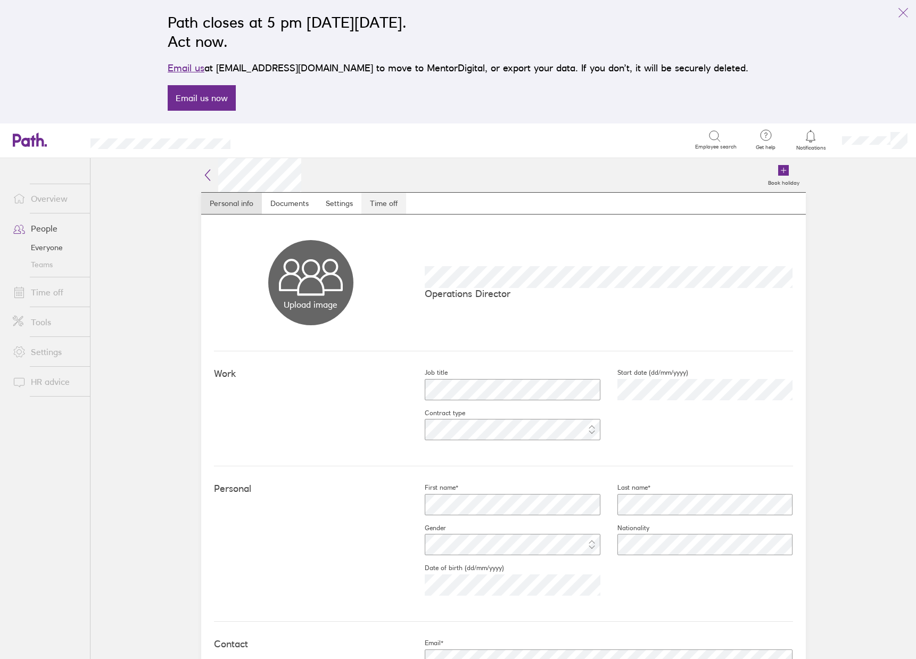
click at [375, 202] on link "Time off" at bounding box center [383, 203] width 45 height 21
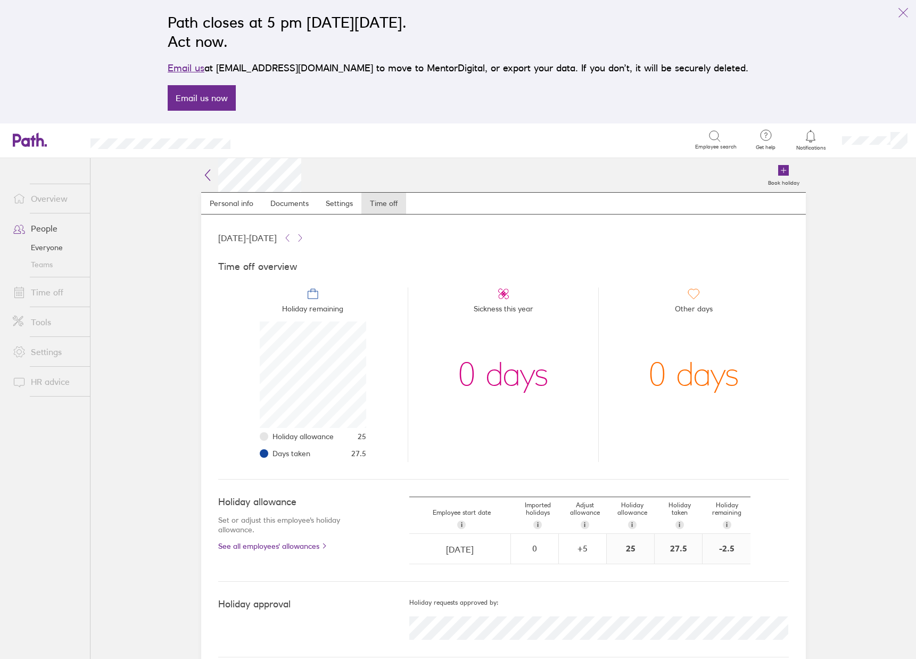
scroll to position [2, 0]
click at [203, 172] on icon at bounding box center [207, 173] width 13 height 13
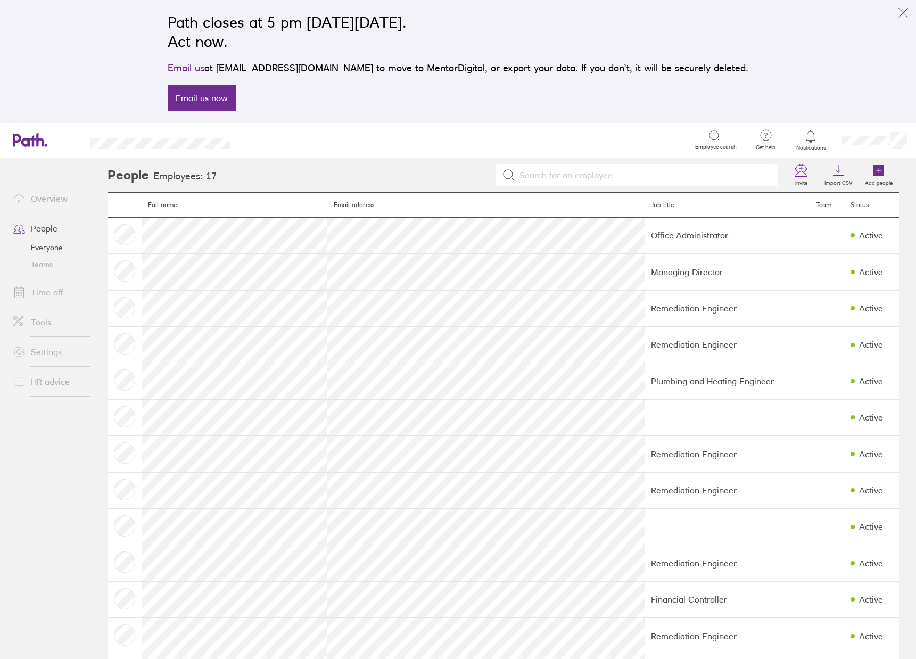
scroll to position [190, 0]
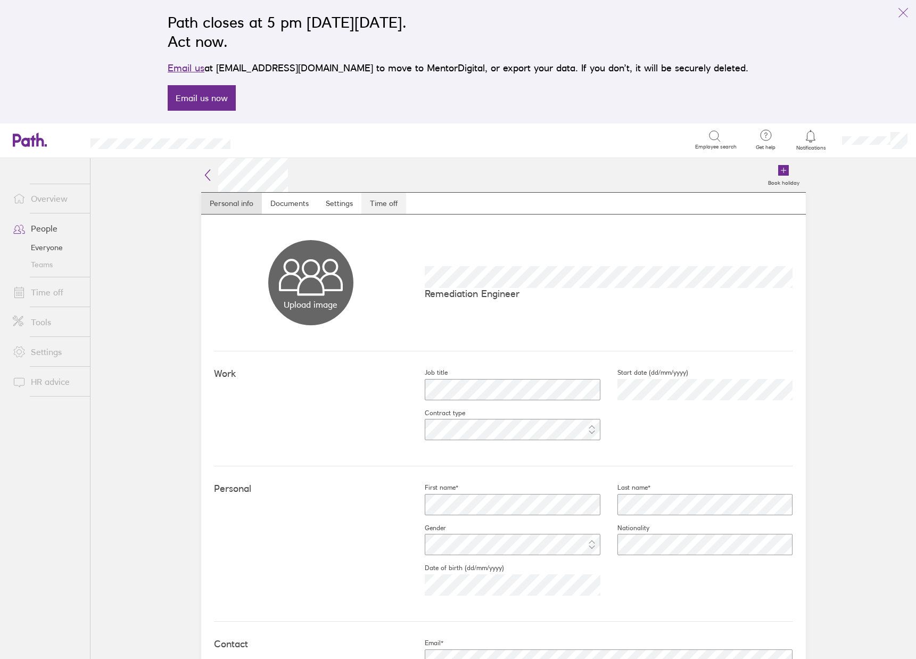
click at [384, 203] on link "Time off" at bounding box center [383, 203] width 45 height 21
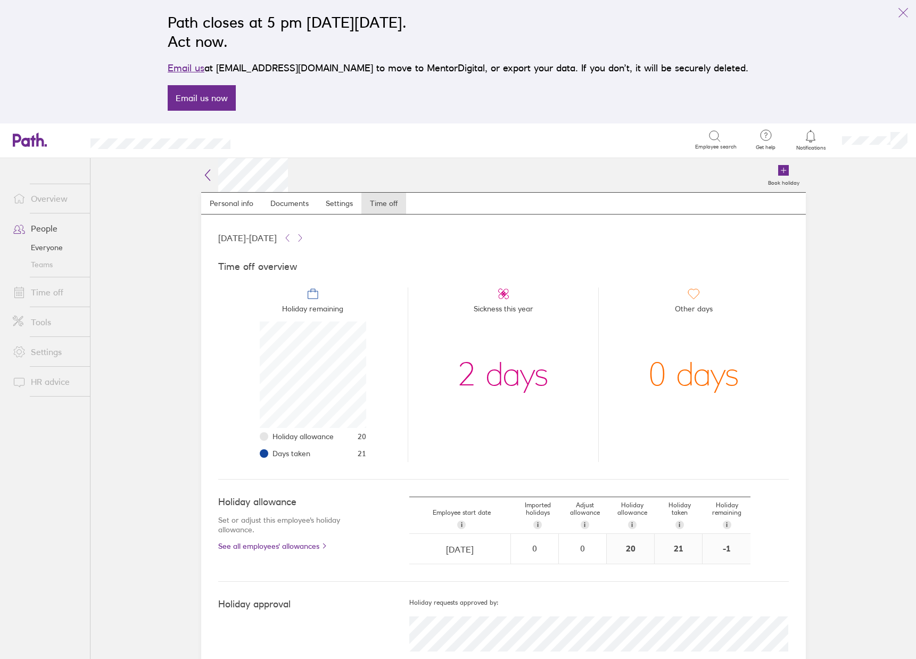
scroll to position [106, 106]
click at [202, 174] on icon at bounding box center [207, 175] width 13 height 13
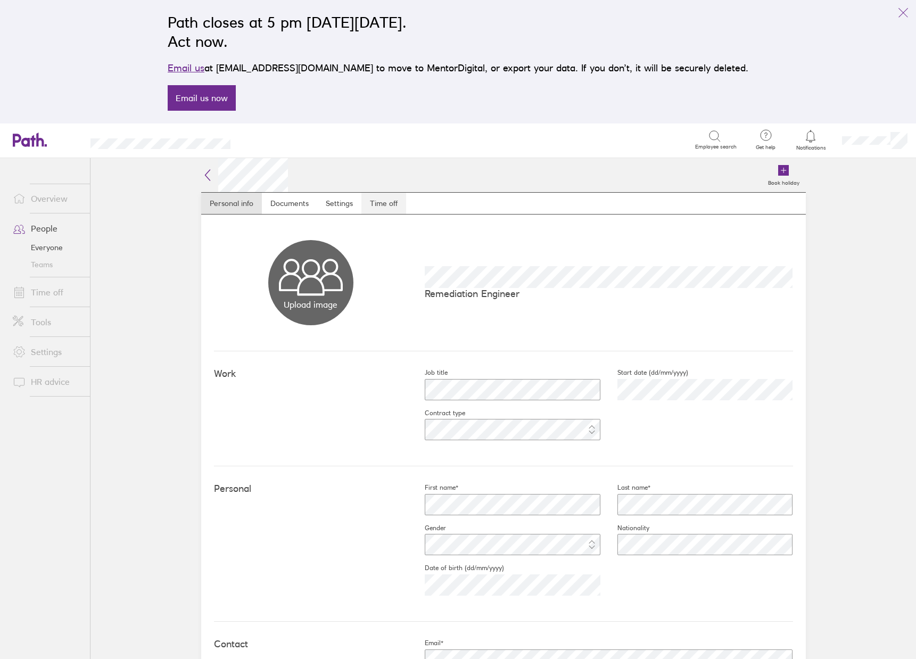
click at [387, 205] on link "Time off" at bounding box center [383, 203] width 45 height 21
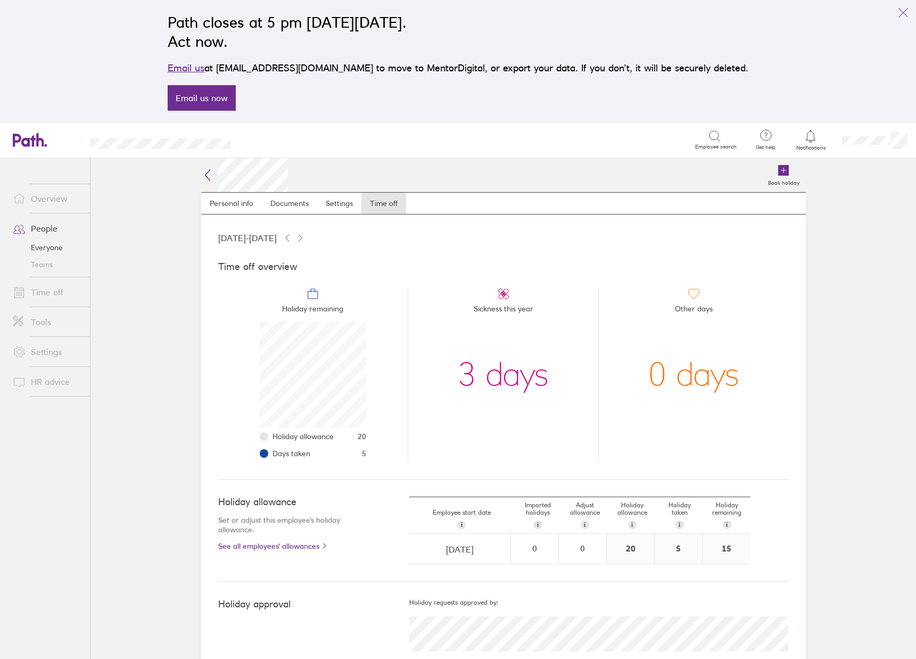
scroll to position [106, 106]
click at [202, 174] on icon at bounding box center [207, 175] width 13 height 13
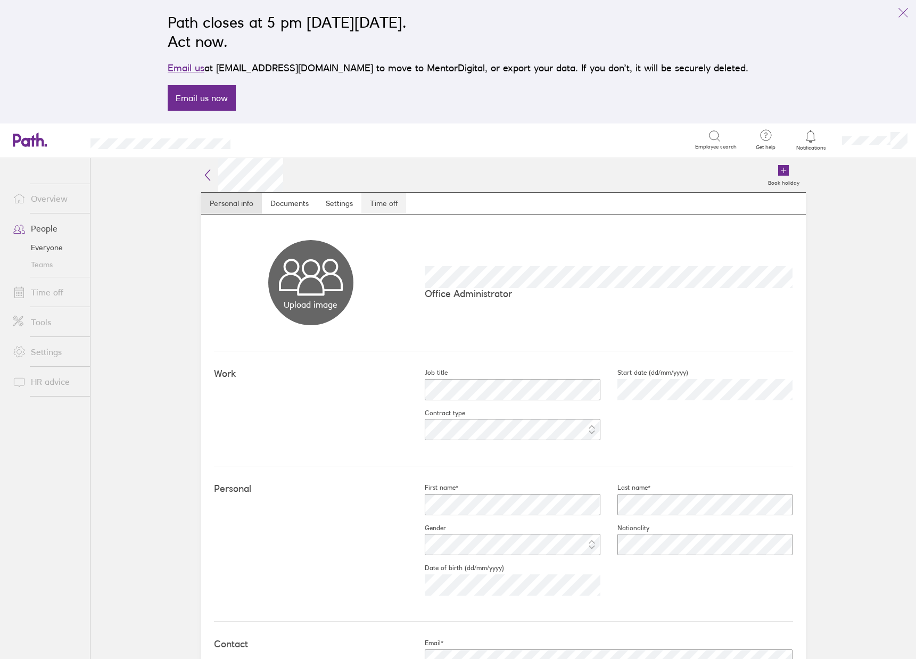
click at [374, 202] on link "Time off" at bounding box center [383, 203] width 45 height 21
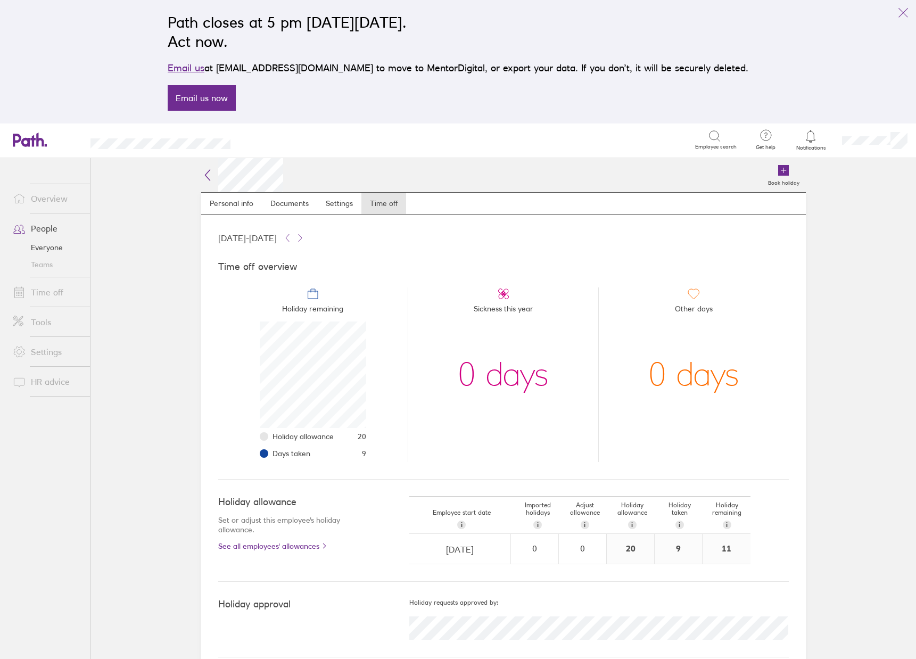
scroll to position [106, 106]
click at [295, 547] on link "See all employees' allowances" at bounding box center [292, 546] width 148 height 9
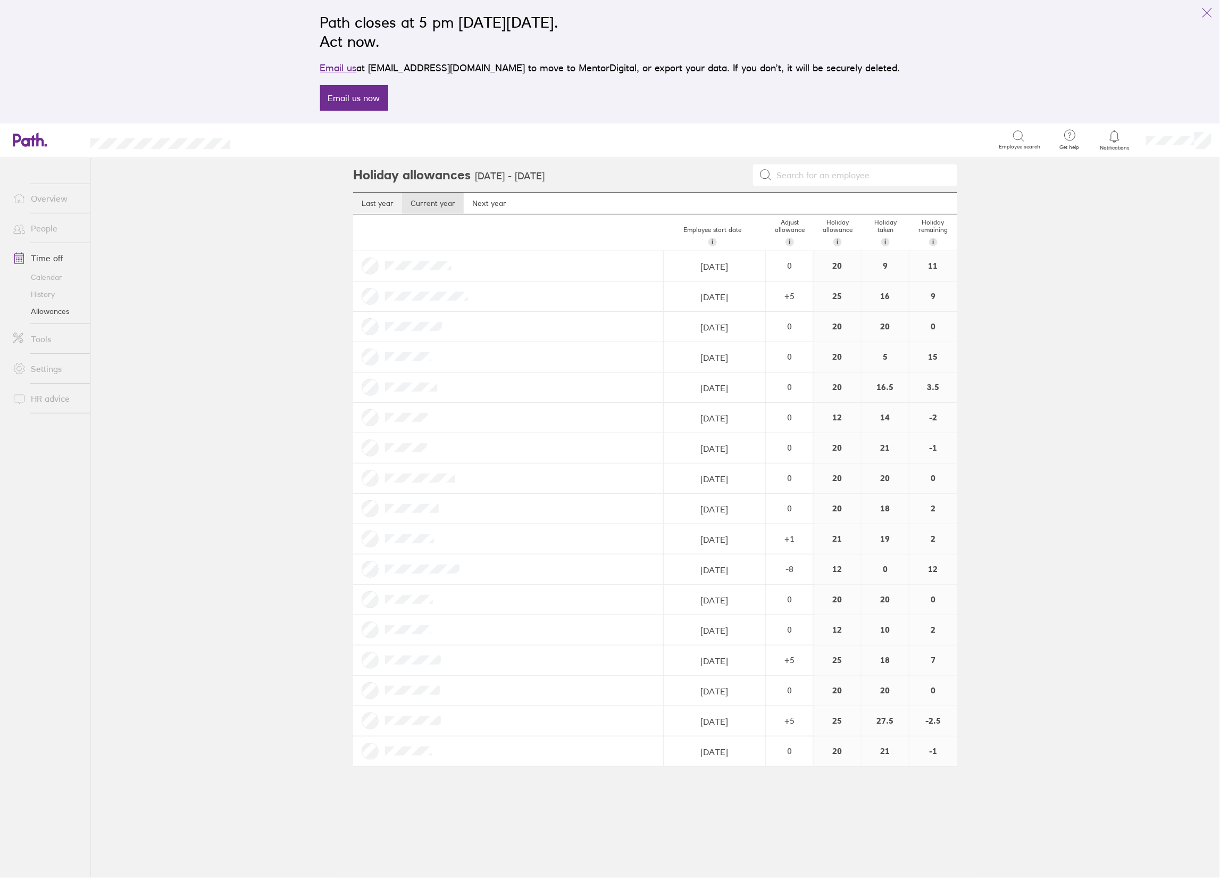
click at [370, 204] on link "Last year" at bounding box center [377, 203] width 49 height 21
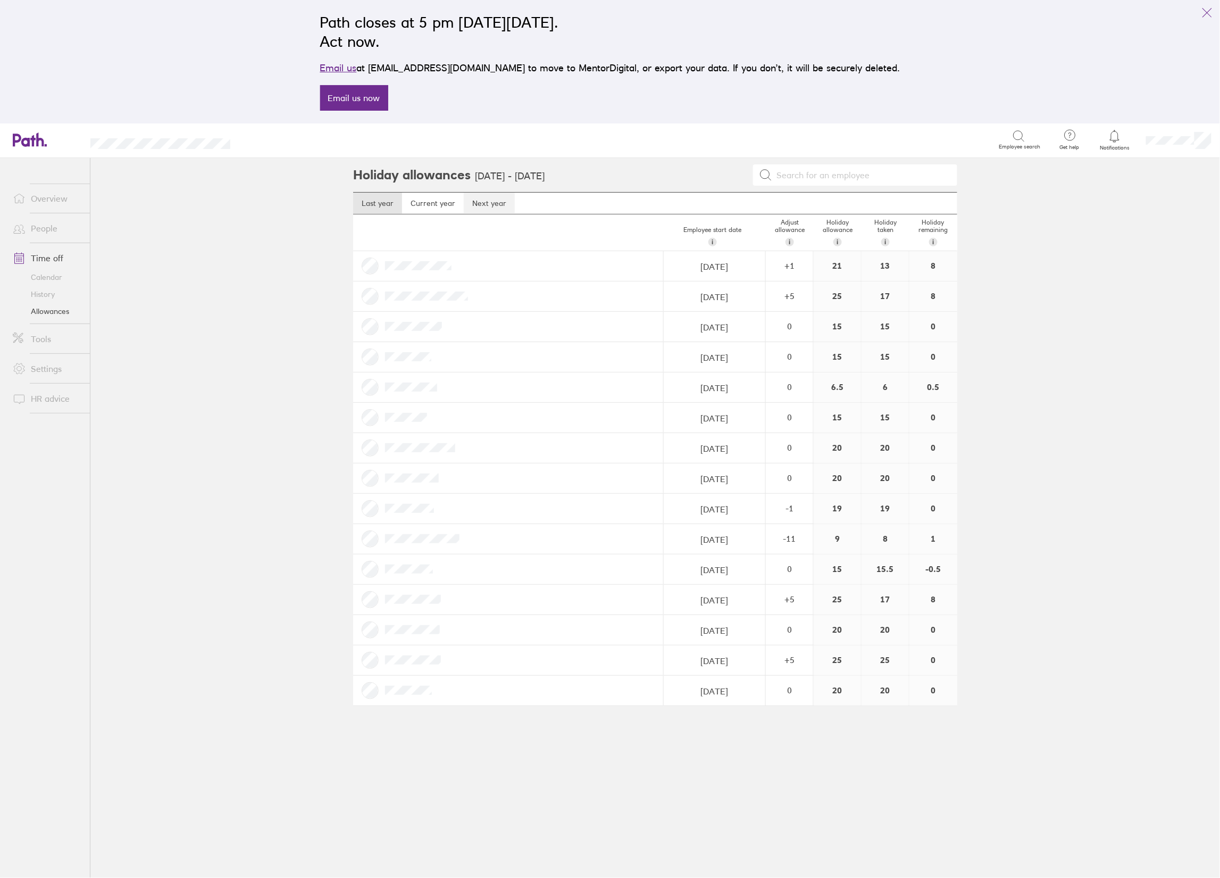
click at [495, 205] on link "Next year" at bounding box center [489, 203] width 51 height 21
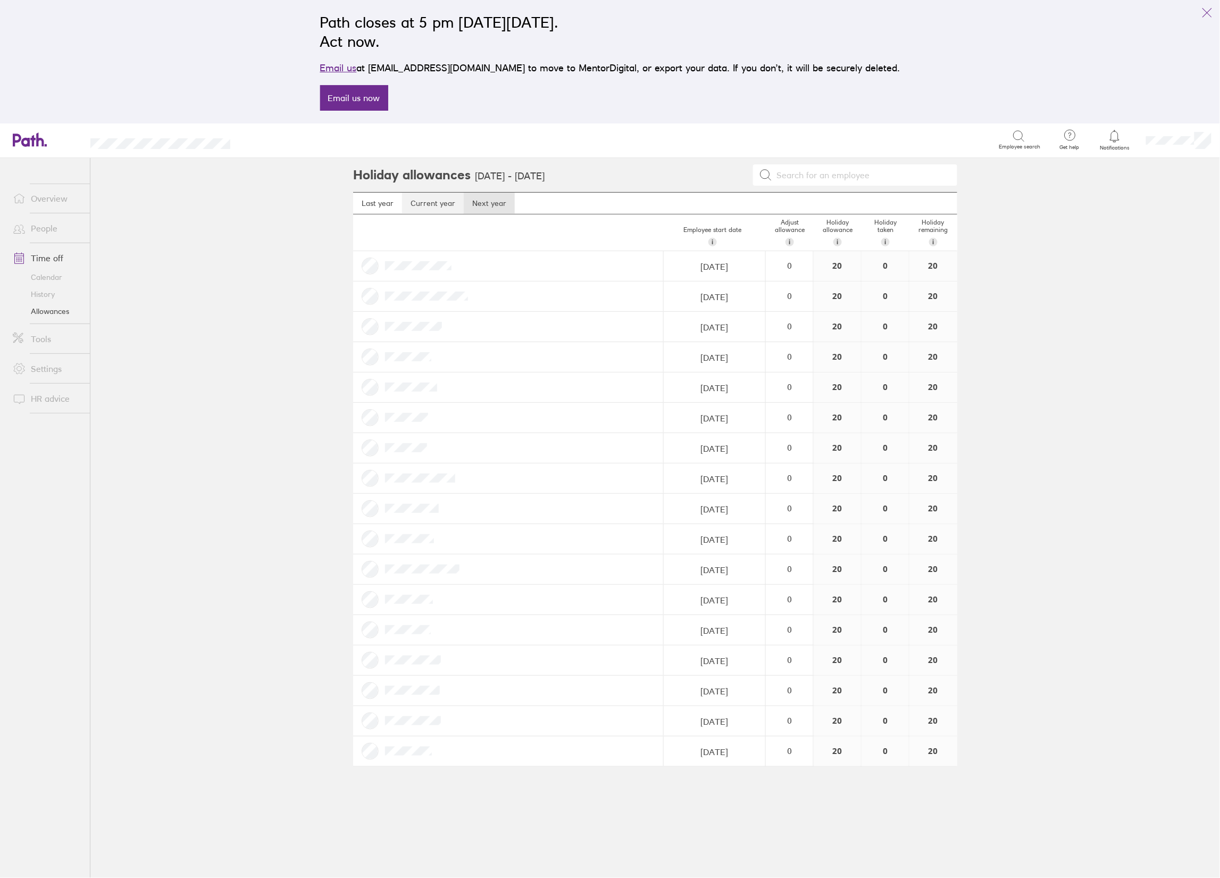
click at [435, 203] on link "Current year" at bounding box center [433, 203] width 62 height 21
click at [30, 198] on span at bounding box center [17, 198] width 27 height 13
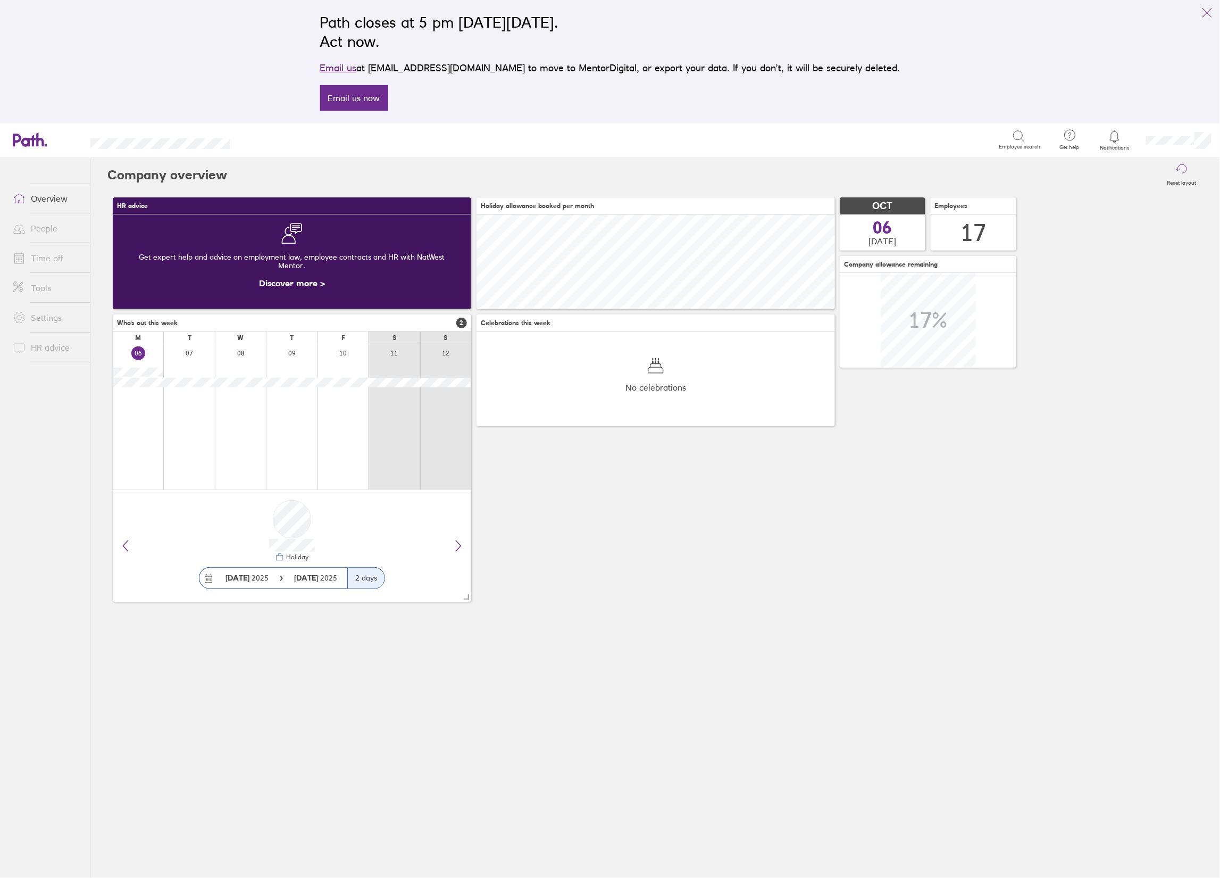
scroll to position [94, 358]
